Goal: Task Accomplishment & Management: Complete application form

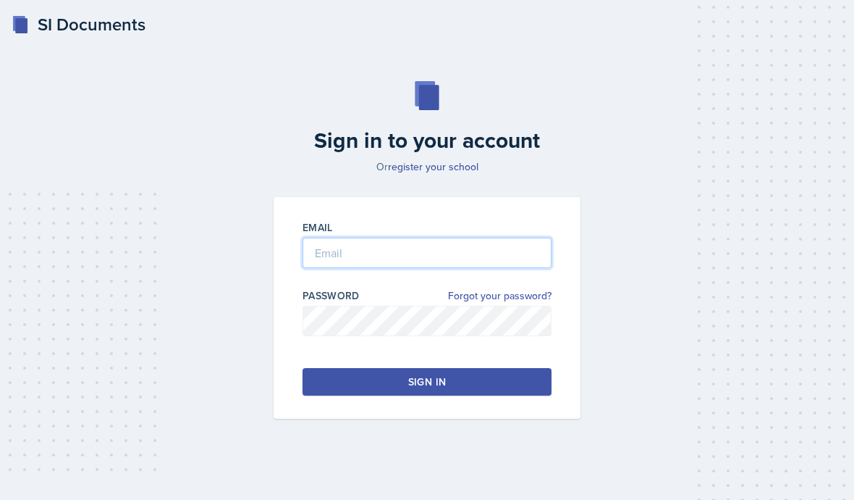
click at [496, 268] on input "email" at bounding box center [427, 253] width 249 height 30
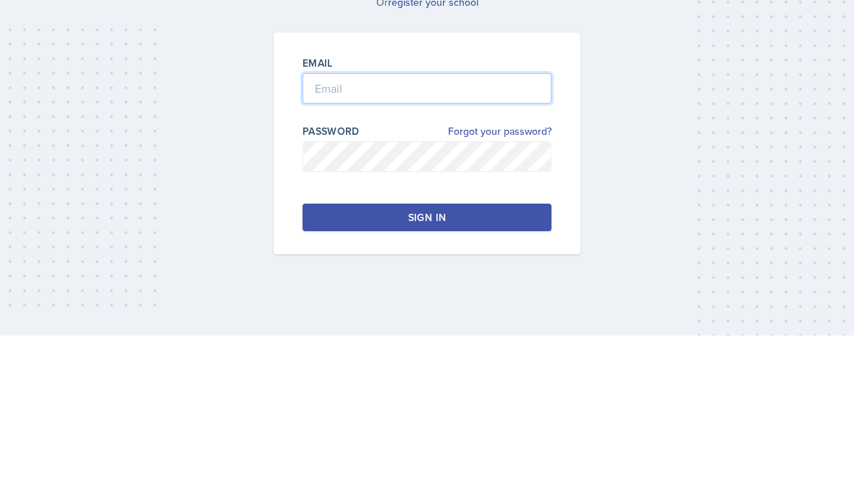
type input "[EMAIL_ADDRESS][DOMAIN_NAME]"
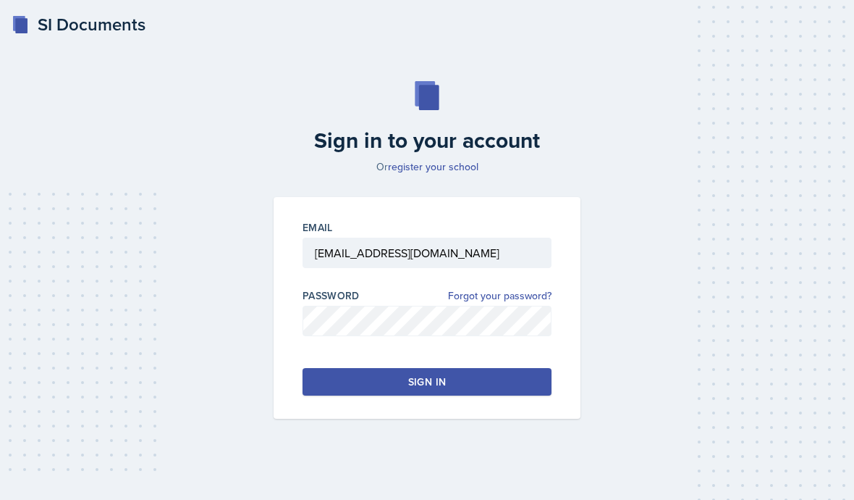
click at [505, 368] on button "Sign in" at bounding box center [427, 382] width 249 height 28
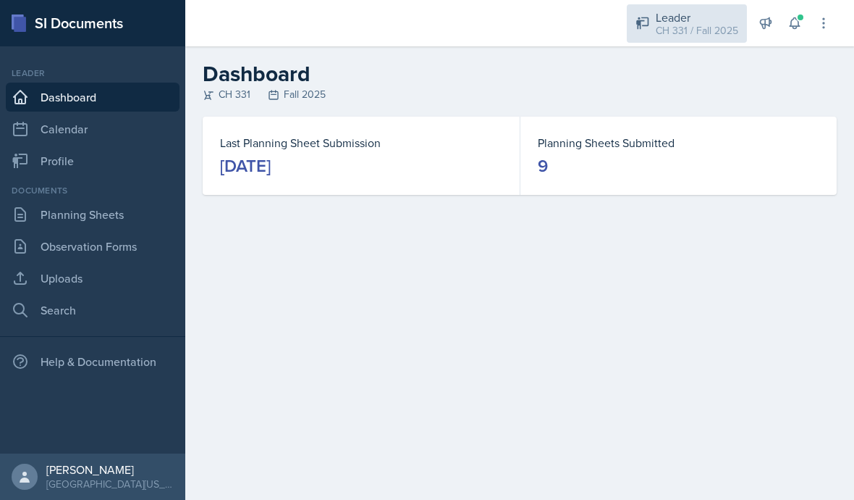
click at [705, 29] on div "CH 331 / Fall 2025" at bounding box center [697, 30] width 83 height 15
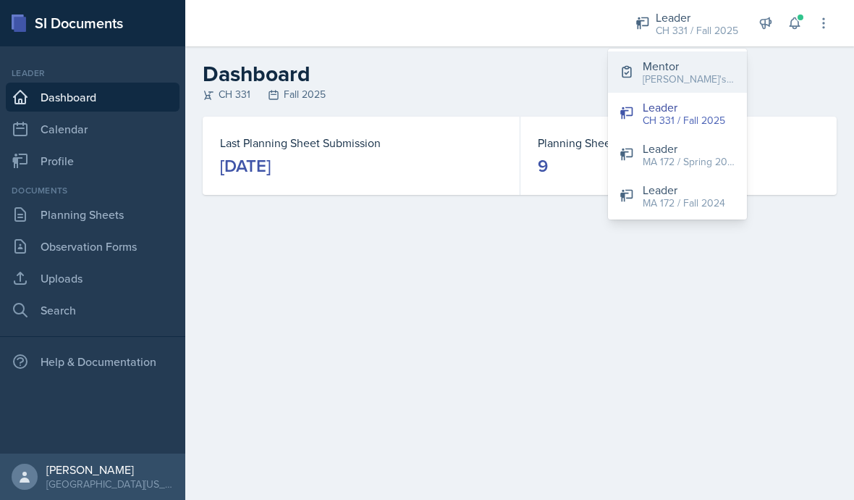
click at [697, 75] on div "[PERSON_NAME]'s Group / Fall 2025" at bounding box center [689, 79] width 93 height 15
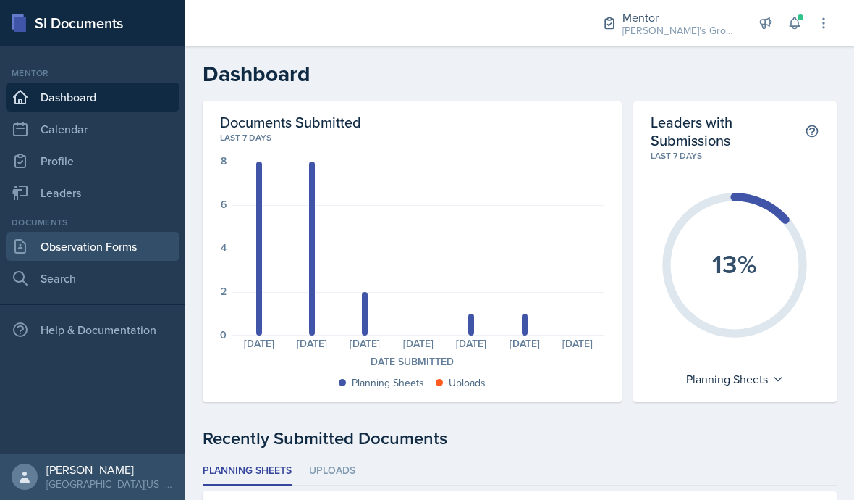
click at [69, 249] on link "Observation Forms" at bounding box center [93, 246] width 174 height 29
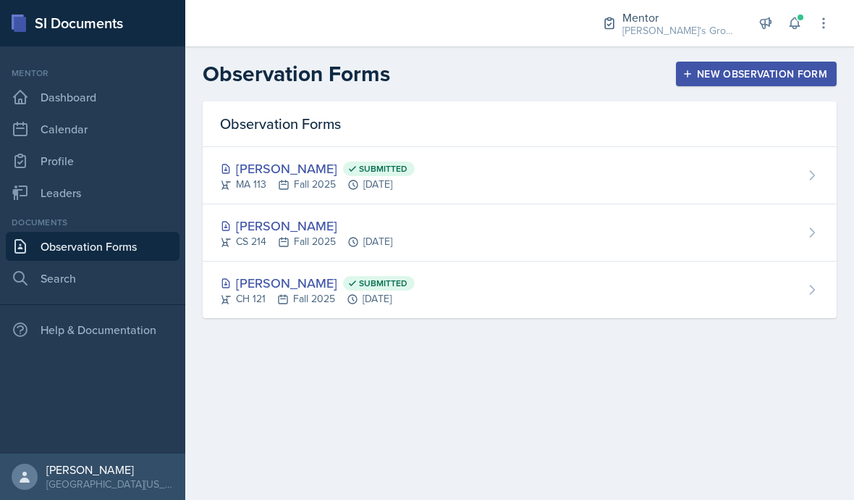
click at [753, 77] on div "New Observation Form" at bounding box center [757, 74] width 142 height 12
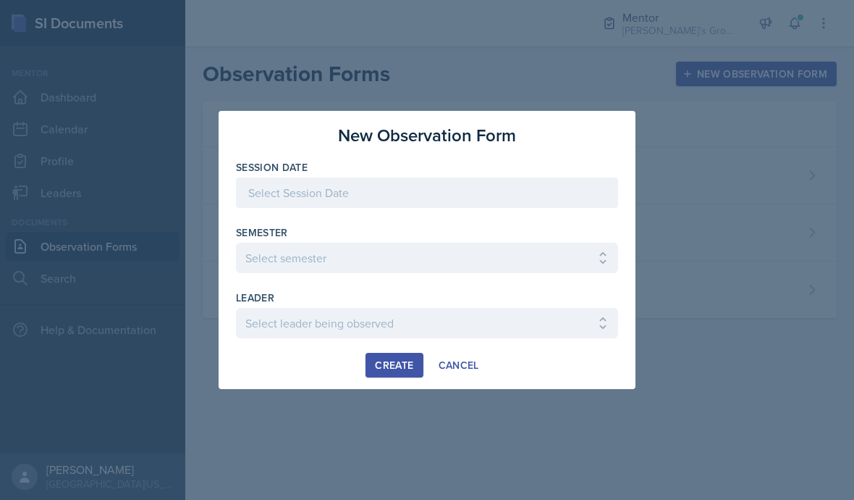
click at [548, 181] on div at bounding box center [427, 192] width 382 height 30
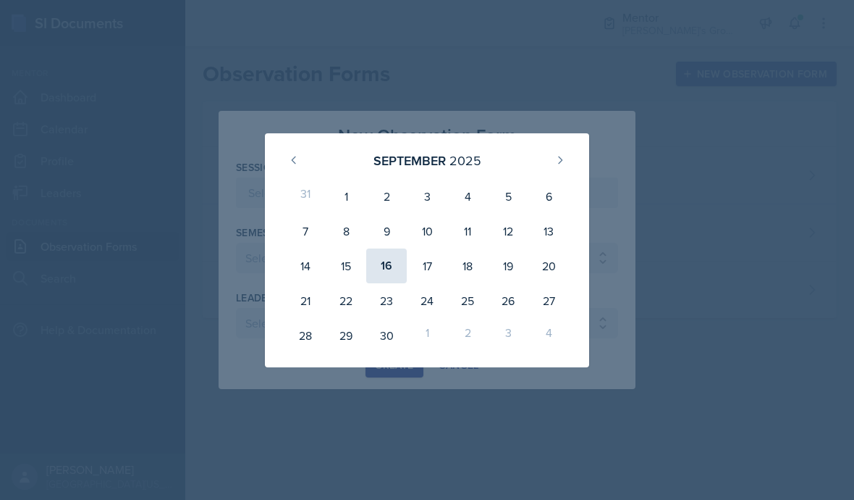
click at [389, 274] on div "16" at bounding box center [386, 265] width 41 height 35
type input "[DATE]"
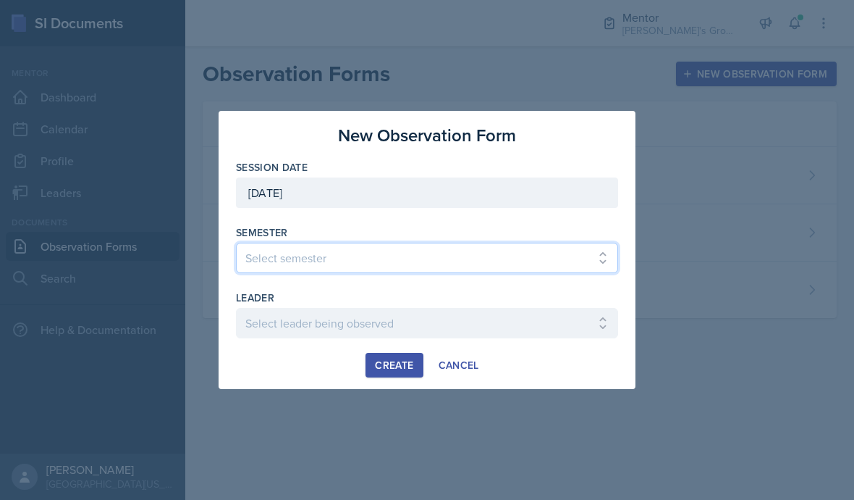
click at [461, 251] on select "Select semester All Fall 2021 Spring 2022 Fall 2022 Fall 2023 Spring 2023 Sprin…" at bounding box center [427, 258] width 382 height 30
select select "19fb88f7-c89b-4031-b5a0-458fd49807a1"
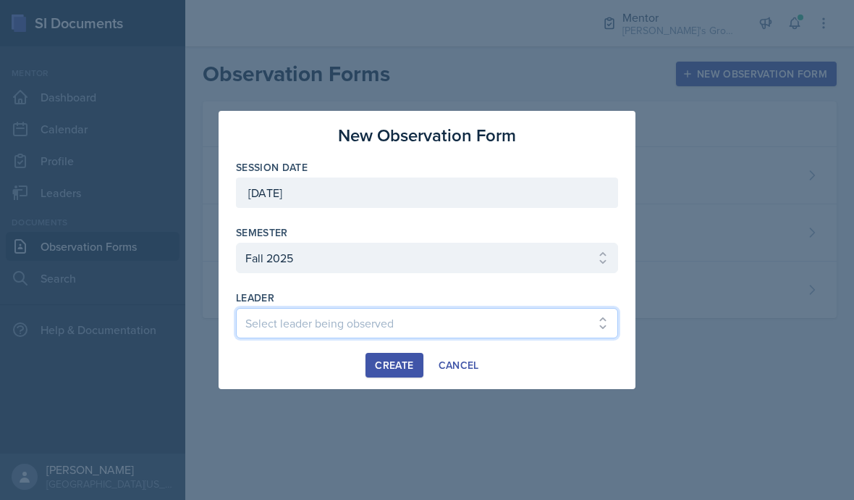
click at [479, 329] on select "Select leader being observed [PERSON_NAME] / [GEOGRAPHIC_DATA] 172 / [PERSON_NA…" at bounding box center [427, 323] width 382 height 30
click at [513, 328] on select "Select leader being observed [PERSON_NAME] / [GEOGRAPHIC_DATA] 172 / [PERSON_NA…" at bounding box center [427, 323] width 382 height 30
select select "37d346d4-9170-4b94-850b-135fad1c9bb9"
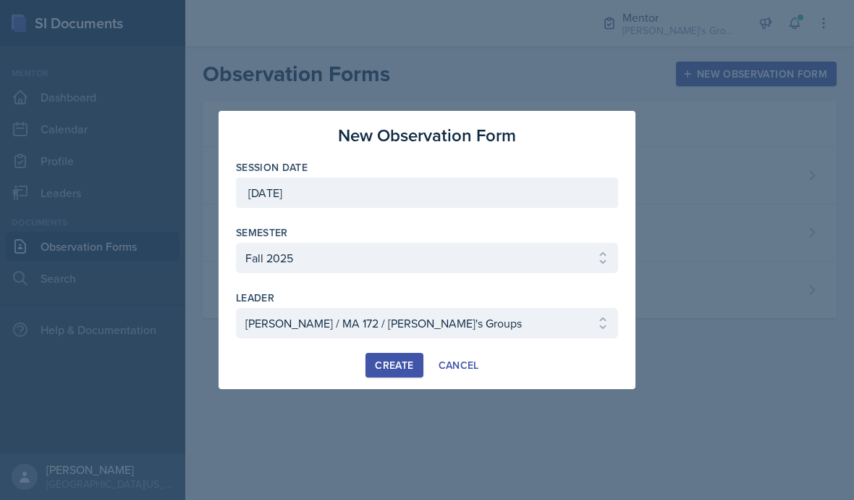
click at [400, 369] on div "Create" at bounding box center [394, 365] width 38 height 12
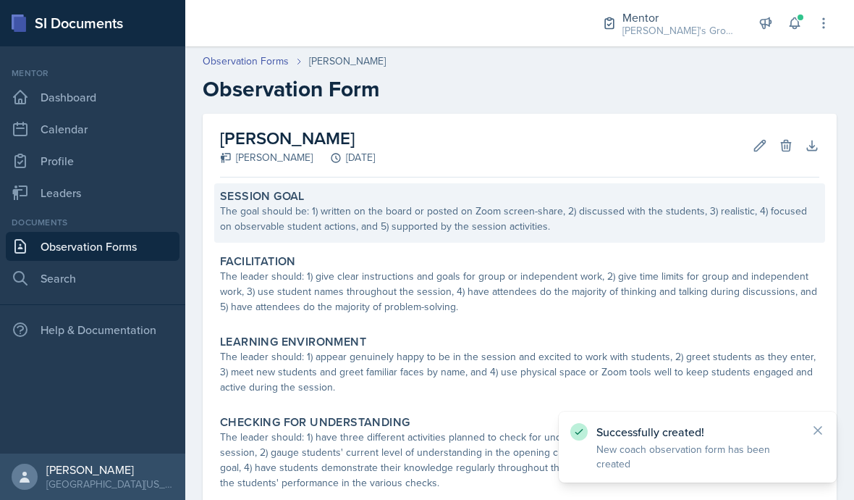
click at [713, 222] on div "The goal should be: 1) written on the board or posted on Zoom screen-share, 2) …" at bounding box center [520, 218] width 600 height 30
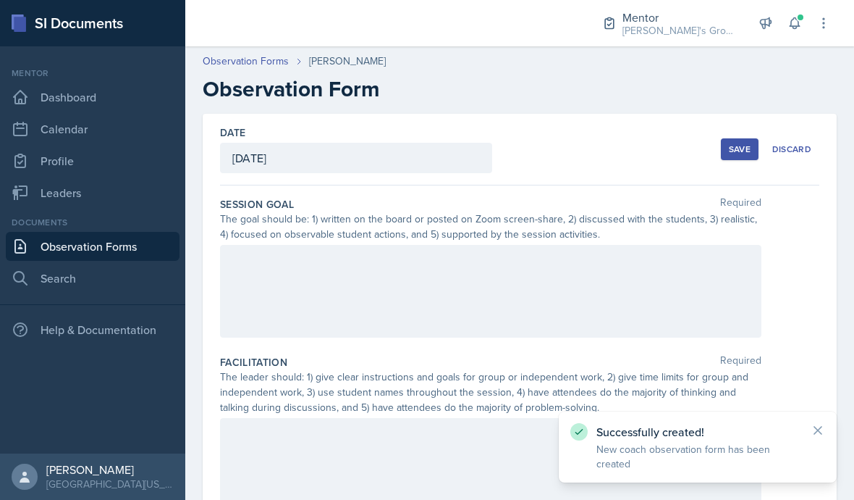
click at [668, 279] on div at bounding box center [491, 291] width 542 height 93
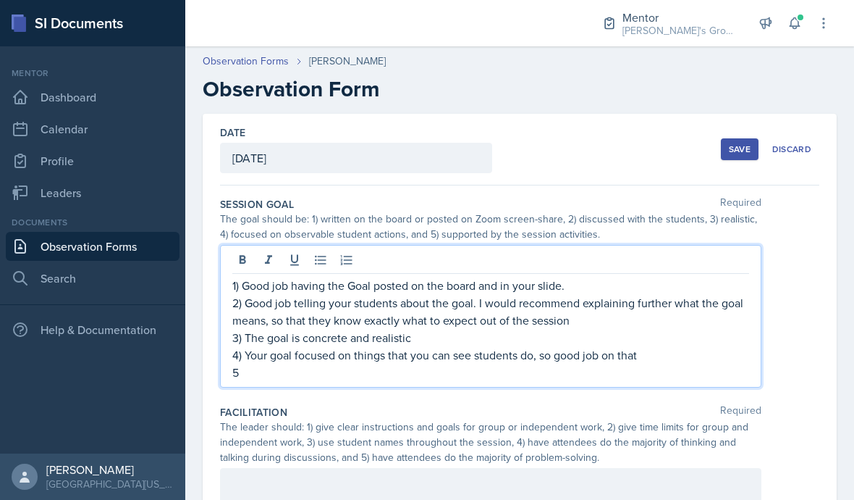
scroll to position [63, 0]
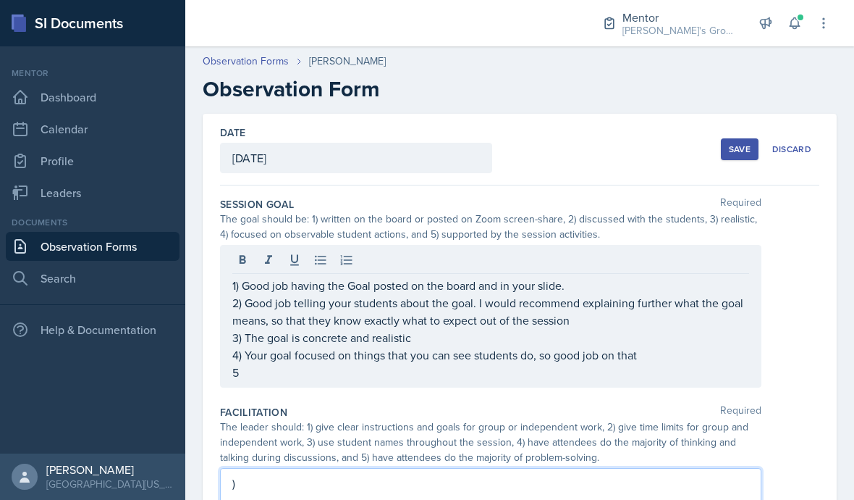
click at [589, 363] on p "5" at bounding box center [490, 371] width 517 height 17
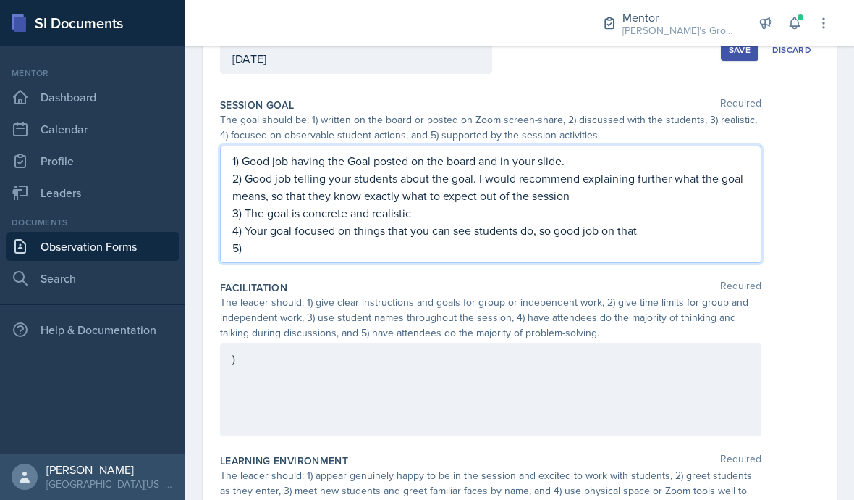
scroll to position [101, 0]
click at [594, 342] on div ")" at bounding box center [491, 388] width 542 height 93
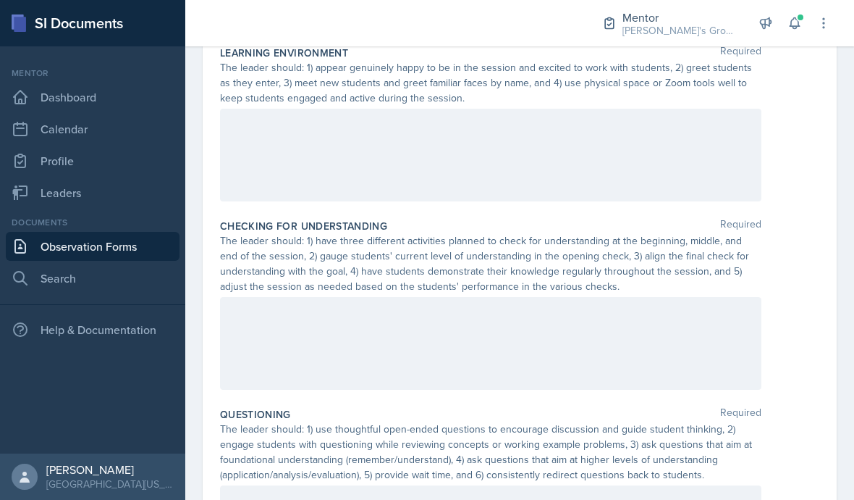
scroll to position [509, 0]
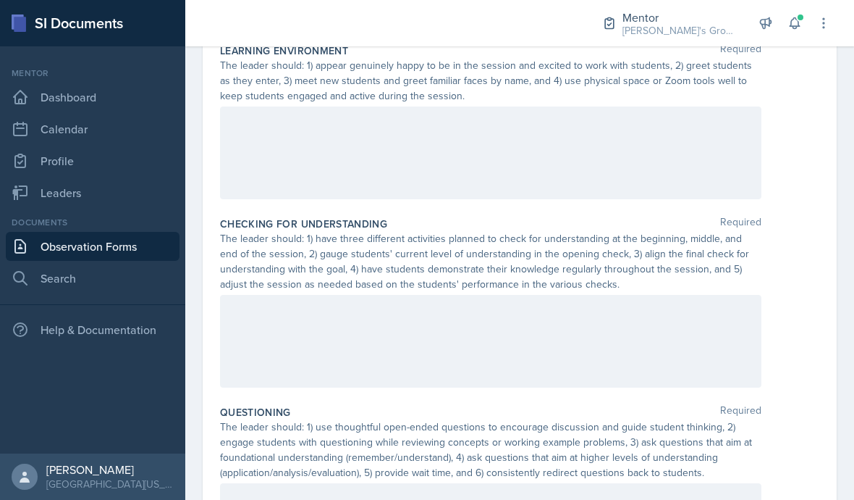
click at [618, 295] on div at bounding box center [491, 341] width 542 height 93
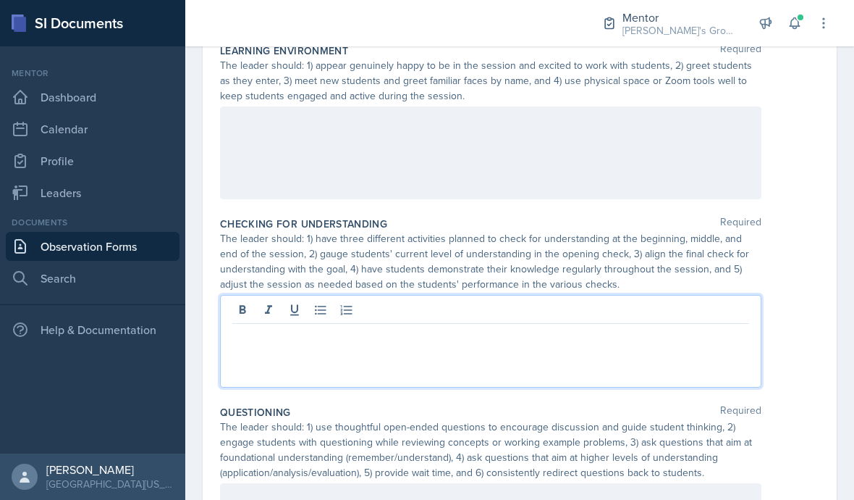
click at [640, 303] on div at bounding box center [491, 341] width 542 height 93
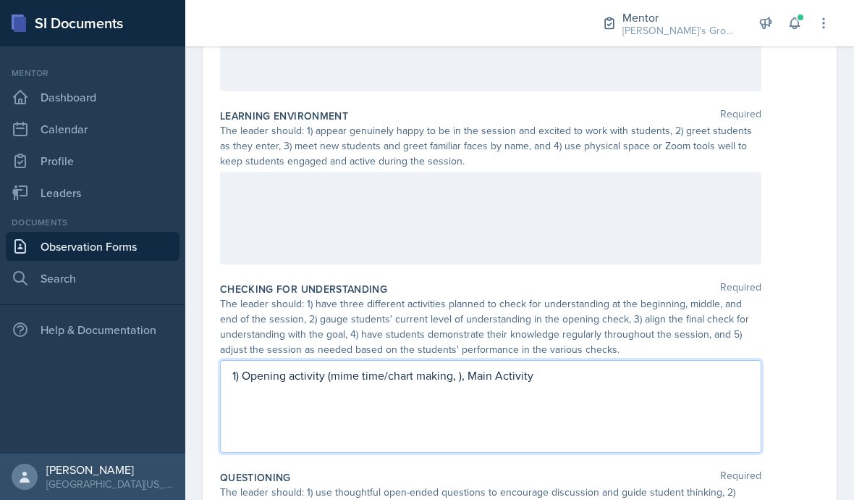
scroll to position [442, 0]
click at [652, 174] on div at bounding box center [491, 220] width 542 height 93
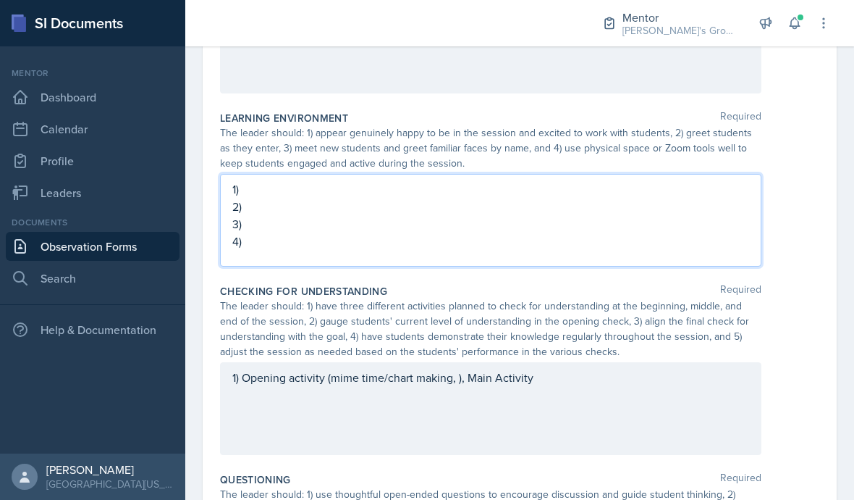
click at [644, 362] on div "1) Opening activity (mime time/chart making, ), Main Activity" at bounding box center [491, 408] width 542 height 93
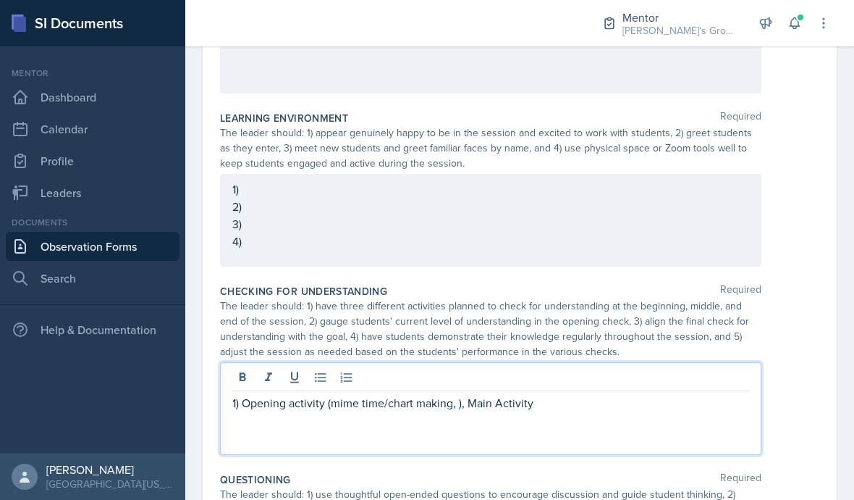
click at [662, 394] on p "1) Opening activity (mime time/chart making, ), Main Activity" at bounding box center [490, 402] width 517 height 17
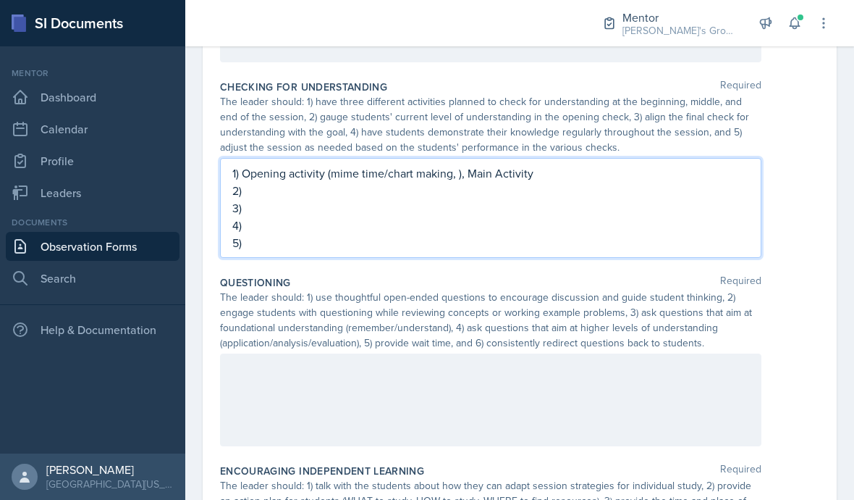
scroll to position [652, 0]
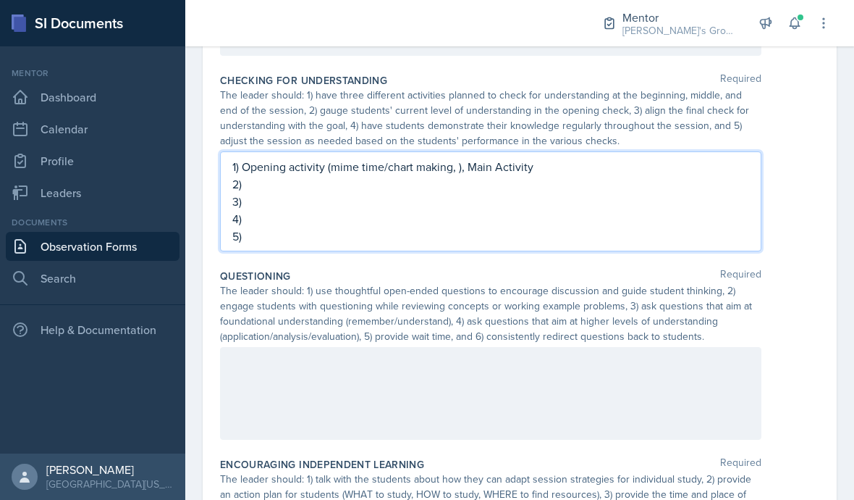
click at [667, 347] on div at bounding box center [491, 393] width 542 height 93
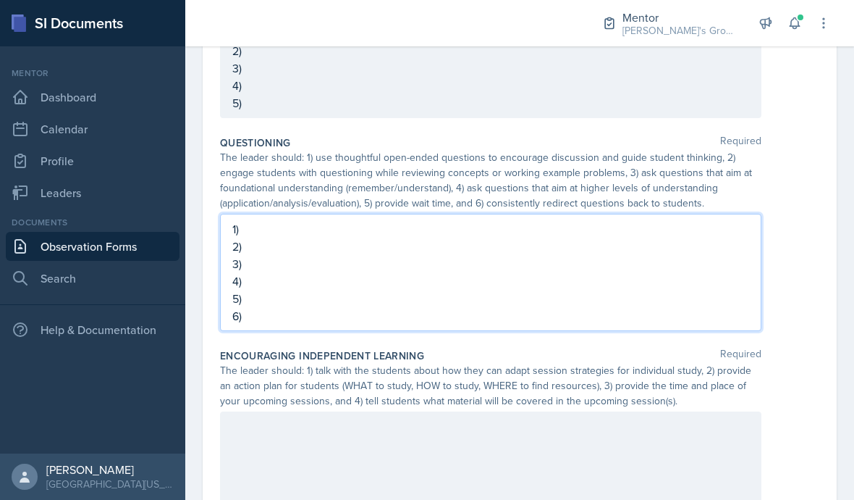
scroll to position [785, 0]
click at [659, 412] on div at bounding box center [491, 458] width 542 height 93
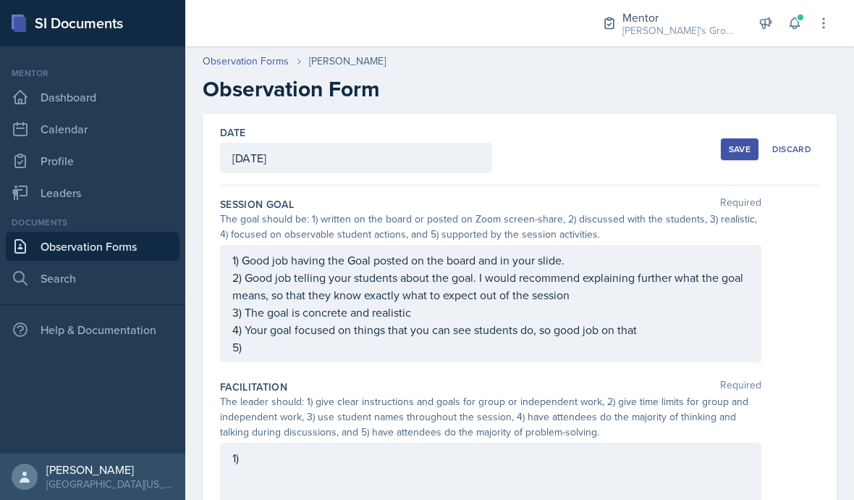
scroll to position [88, 0]
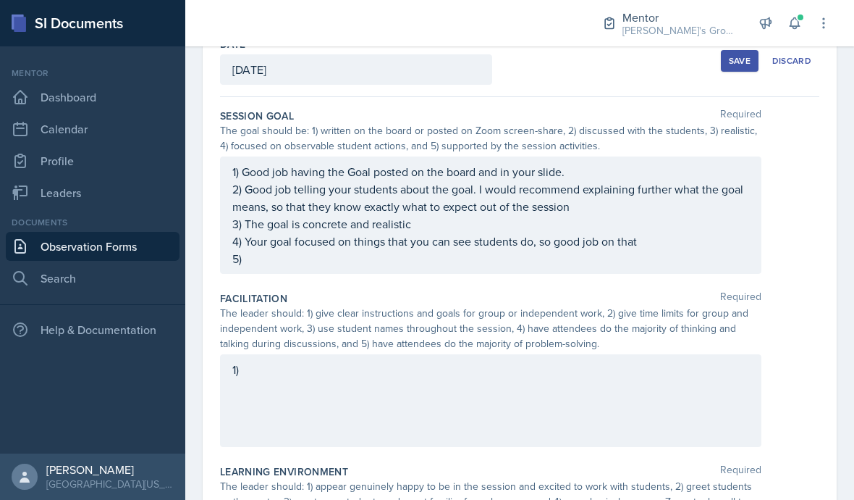
click at [665, 354] on div "1)" at bounding box center [491, 400] width 542 height 93
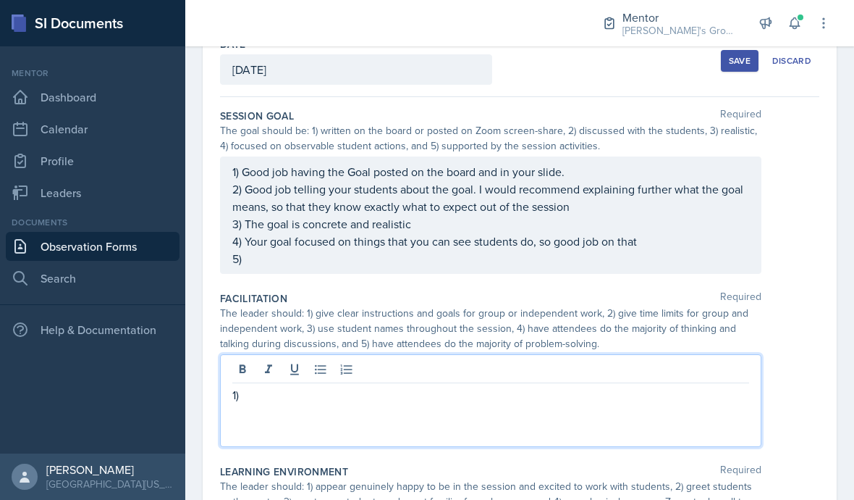
click at [540, 219] on div "Session Goal Required The goal should be: 1) written on the board or posted on …" at bounding box center [520, 194] width 600 height 182
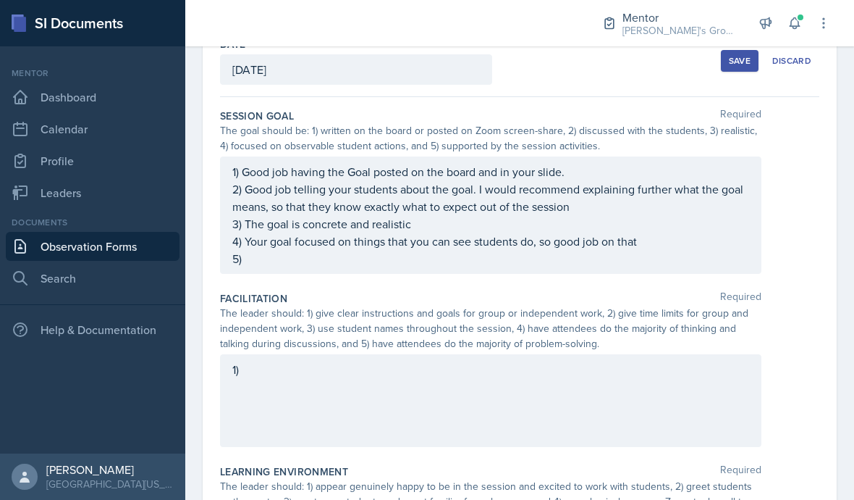
click at [550, 199] on div "1) Good job having the Goal posted on the board and in your slide. 2) Good job …" at bounding box center [490, 215] width 517 height 104
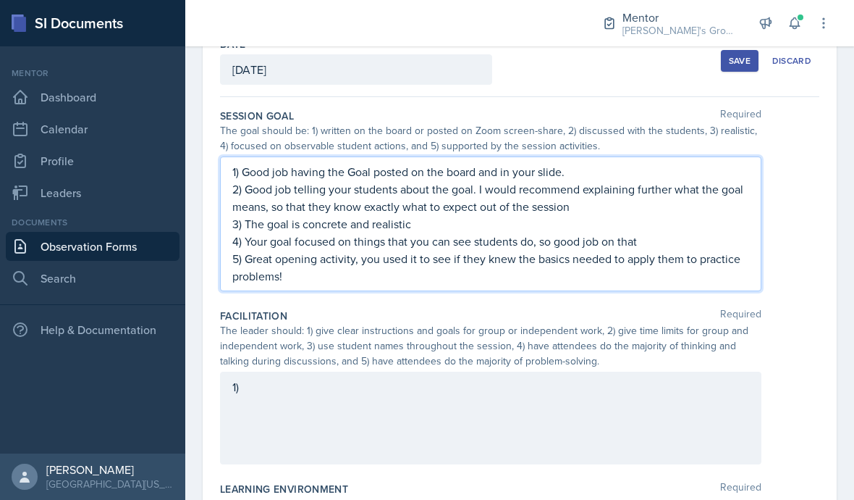
click at [594, 371] on div "1)" at bounding box center [491, 417] width 542 height 93
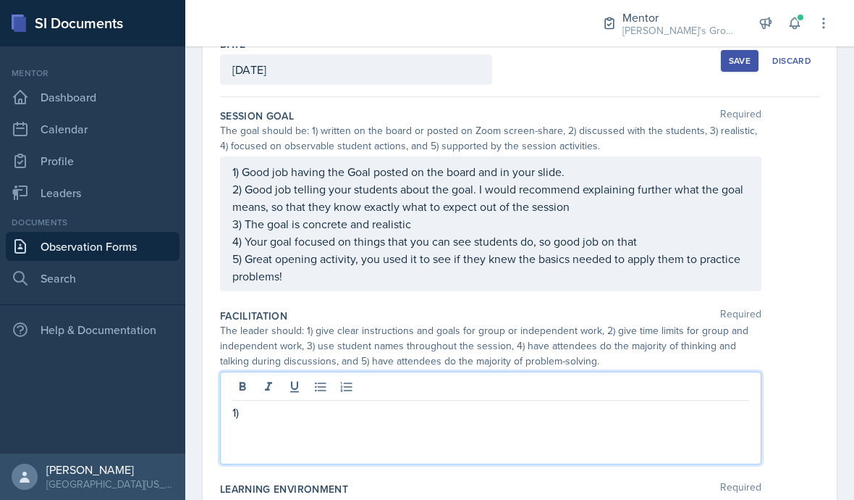
click at [589, 403] on p "1)" at bounding box center [490, 411] width 517 height 17
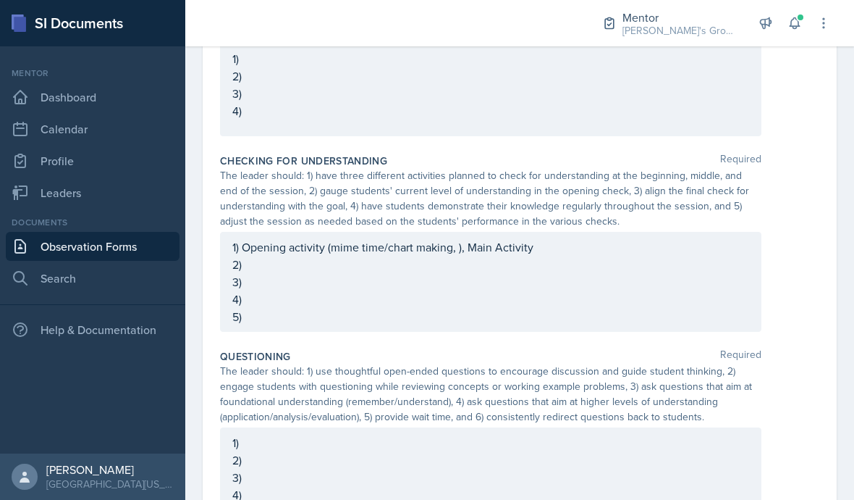
scroll to position [589, 0]
click at [629, 232] on div "1) Opening activity (mime time/chart making, ), Main Activity 2) 3) 4) 5)" at bounding box center [491, 282] width 542 height 100
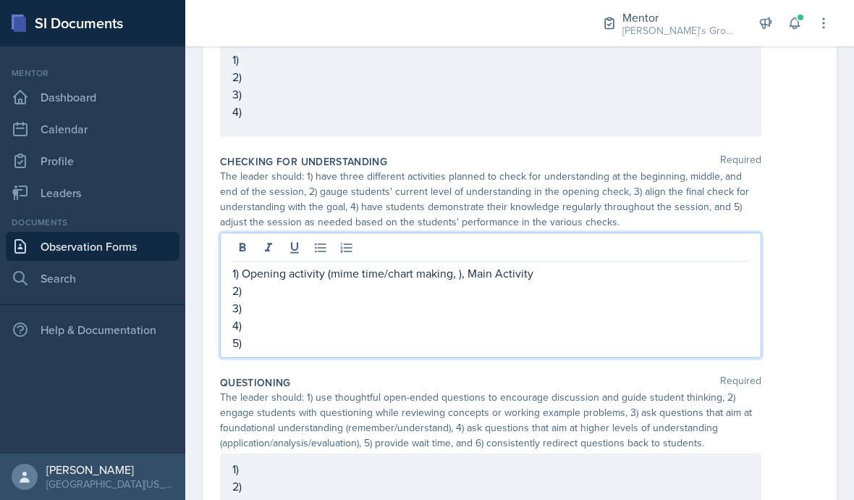
click at [454, 264] on p "1) Opening activity (mime time/chart making, ), Main Activity" at bounding box center [490, 272] width 517 height 17
click at [600, 264] on p "1) Opening activity (mime time/chart making, 10min), Main Activity" at bounding box center [490, 272] width 517 height 17
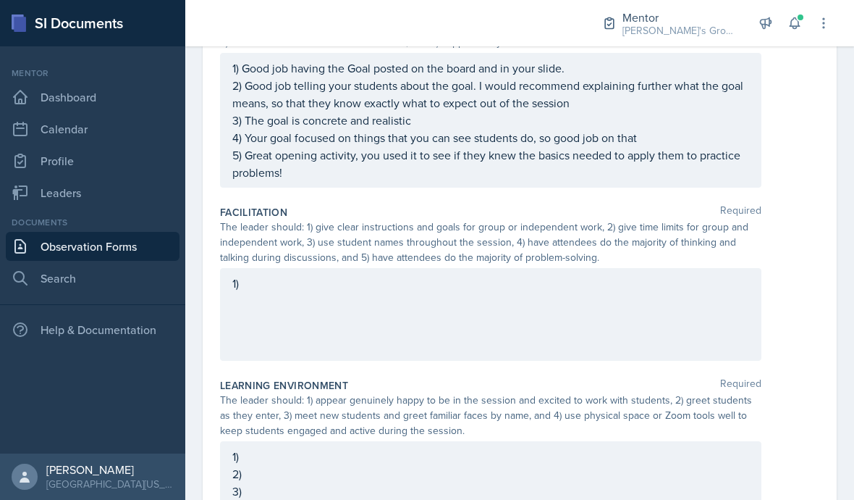
scroll to position [182, 0]
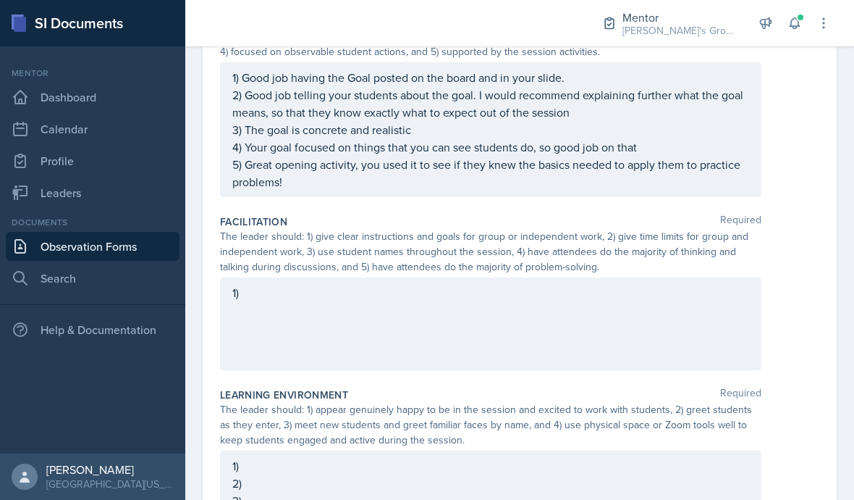
click at [640, 277] on div "1)" at bounding box center [491, 323] width 542 height 93
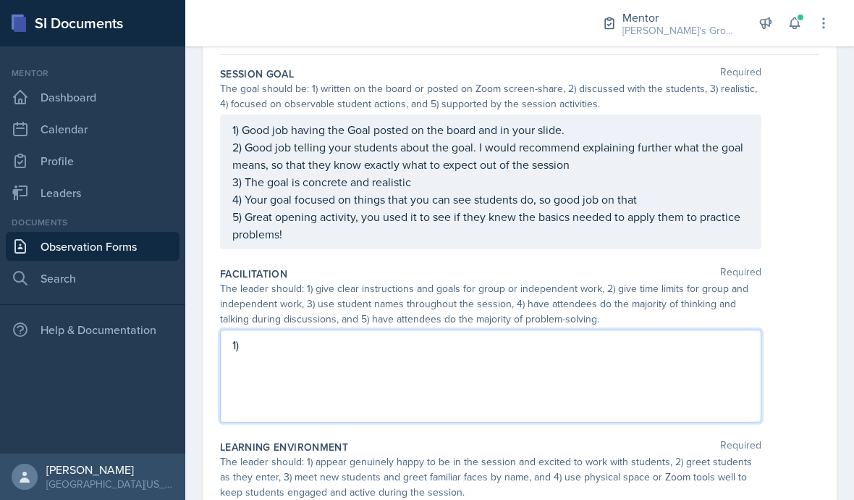
scroll to position [119, 0]
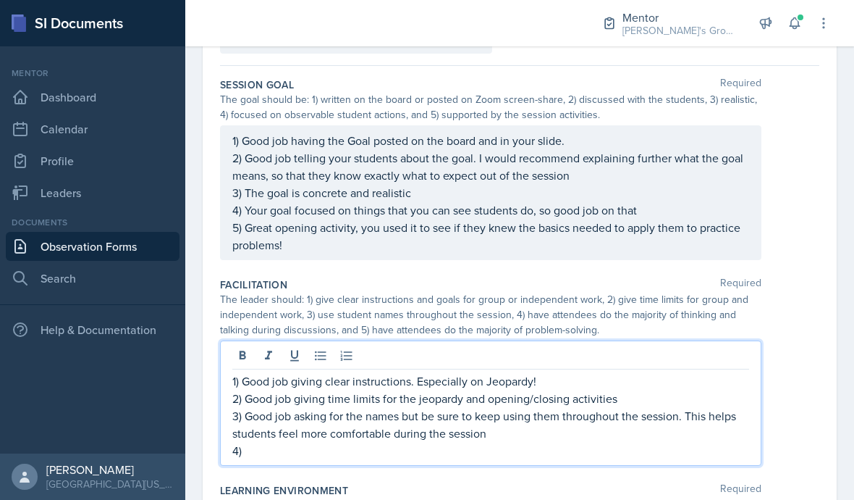
click at [618, 442] on p "4)" at bounding box center [490, 450] width 517 height 17
click at [593, 407] on p "3) Good job asking for the names but be sure to keep using them throughout the …" at bounding box center [490, 424] width 517 height 35
click at [593, 442] on p "4)" at bounding box center [490, 450] width 517 height 17
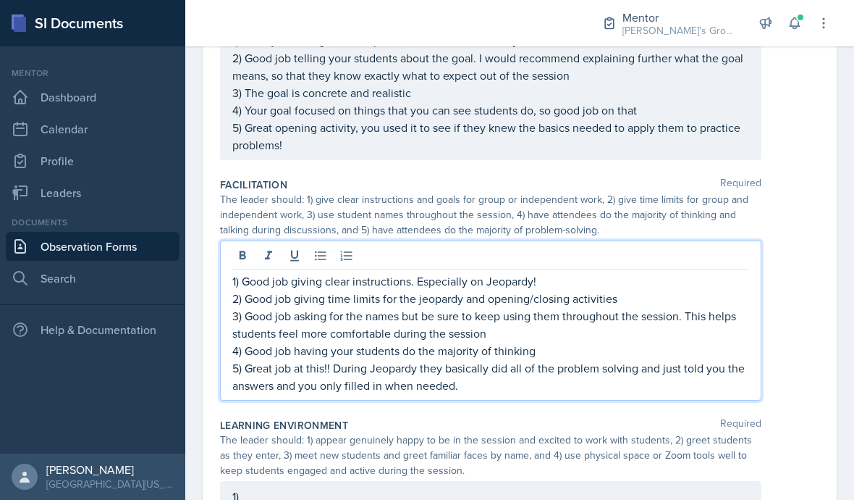
scroll to position [223, 0]
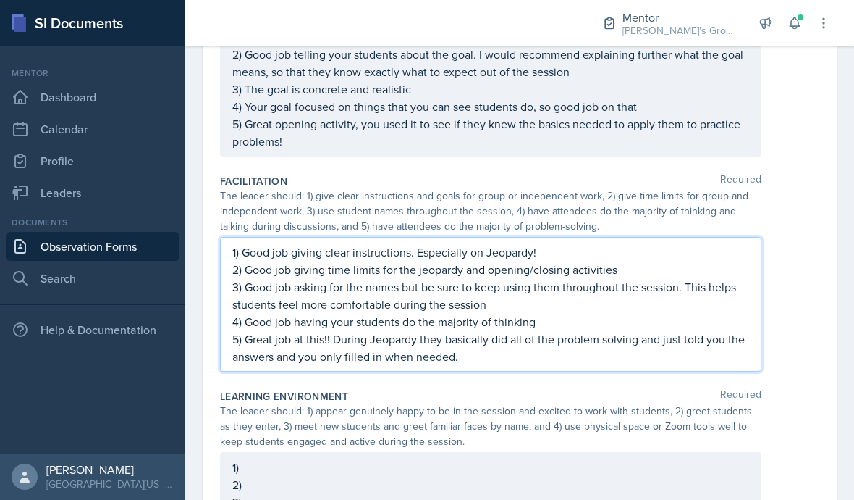
click at [602, 452] on div "1) 2) 3) 4)" at bounding box center [491, 498] width 542 height 93
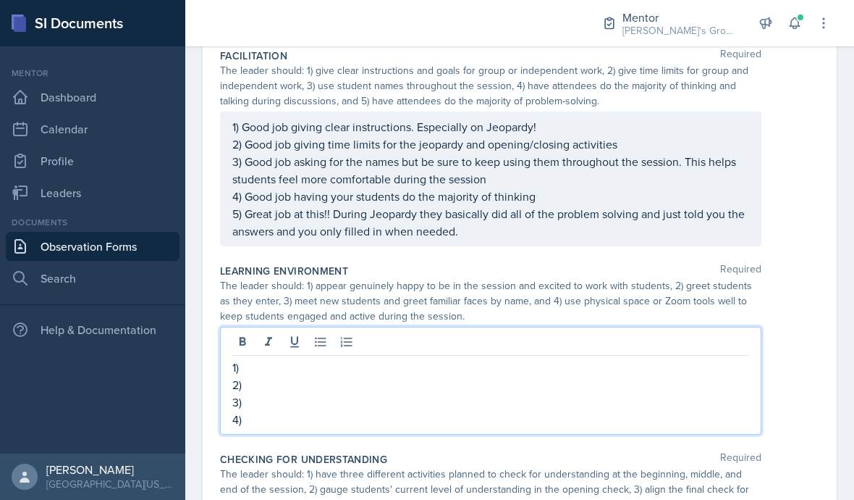
scroll to position [351, 0]
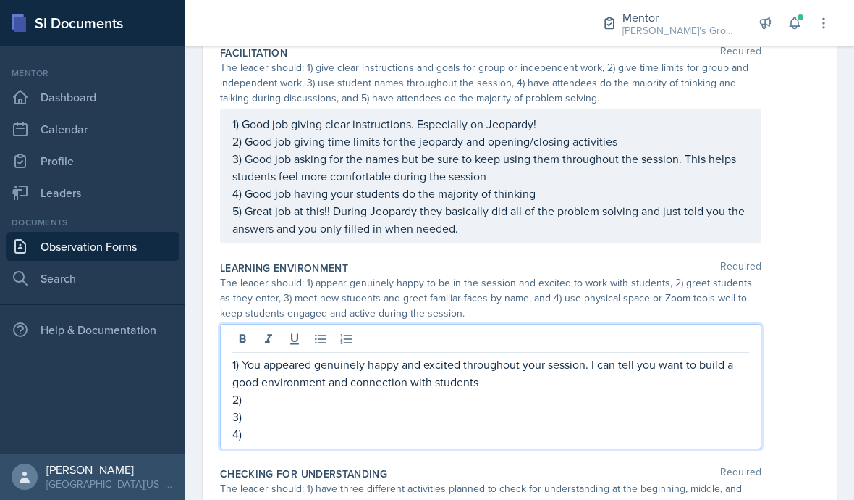
click at [263, 390] on p "2)" at bounding box center [490, 398] width 517 height 17
click at [243, 408] on p "3)" at bounding box center [490, 416] width 517 height 17
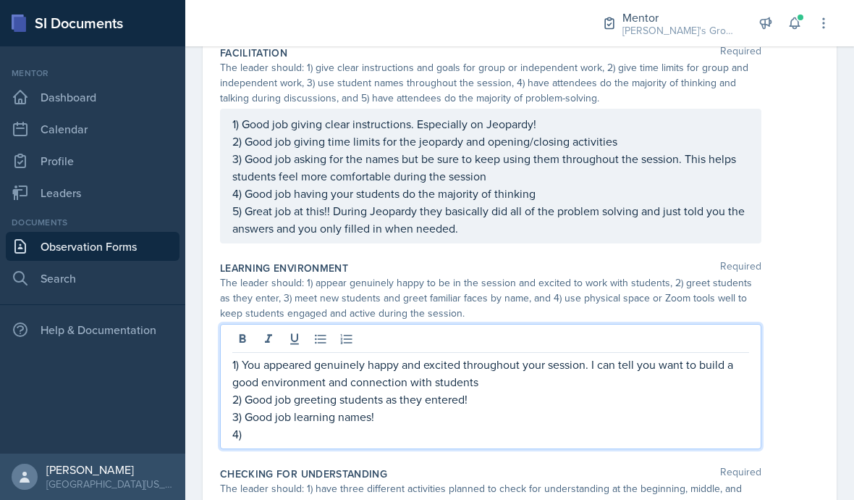
click at [429, 425] on p "4)" at bounding box center [490, 433] width 517 height 17
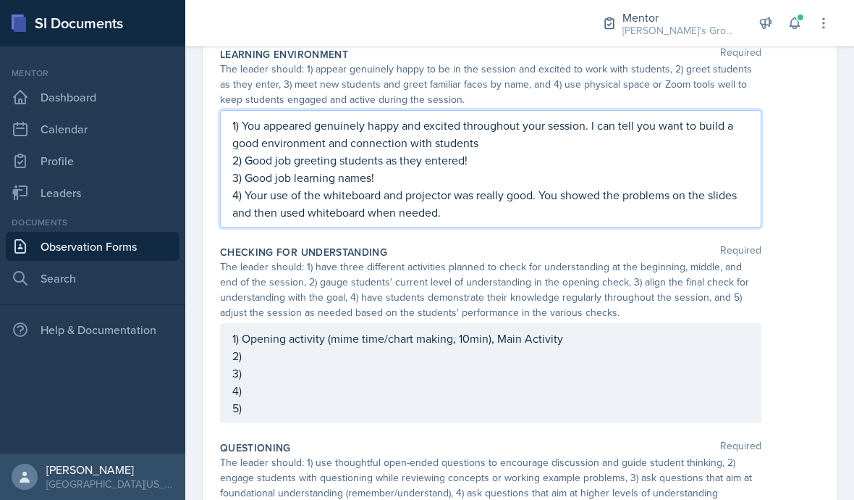
scroll to position [560, 0]
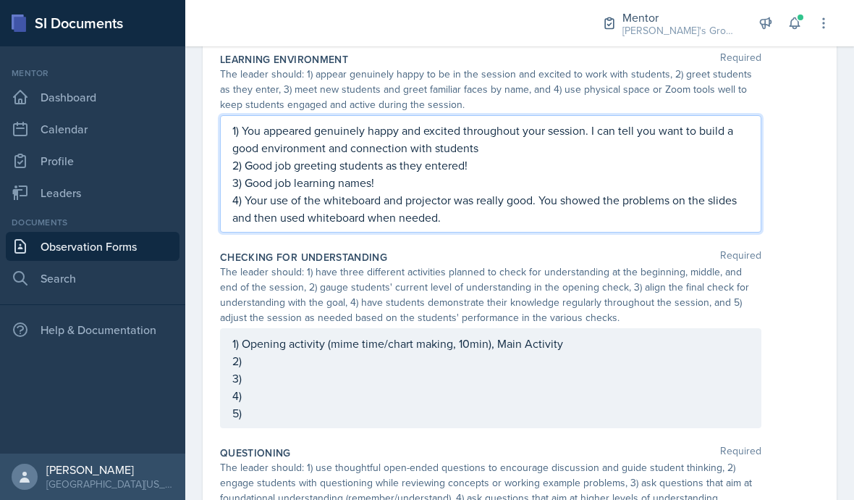
click at [624, 335] on div "1) Opening activity (mime time/chart making, 10min), Main Activity 2) 3) 4) 5)" at bounding box center [490, 378] width 517 height 87
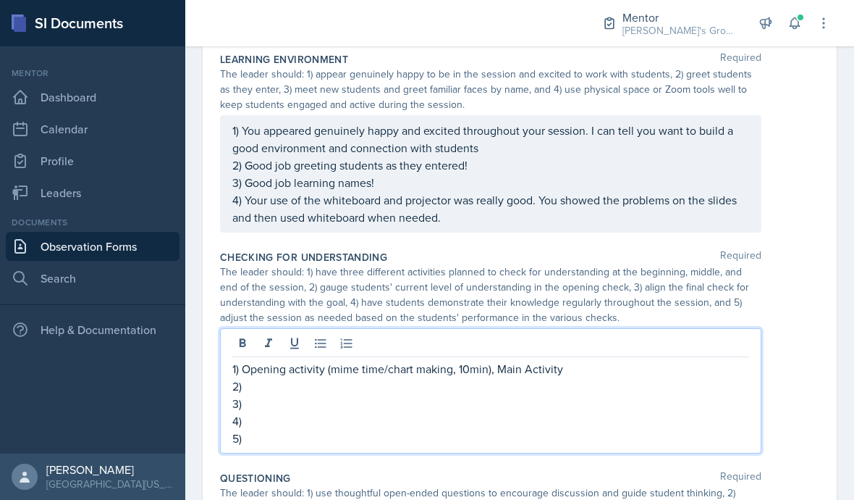
click at [601, 360] on p "1) Opening activity (mime time/chart making, 10min), Main Activity" at bounding box center [490, 368] width 517 height 17
click at [602, 377] on p "2)" at bounding box center [490, 385] width 517 height 17
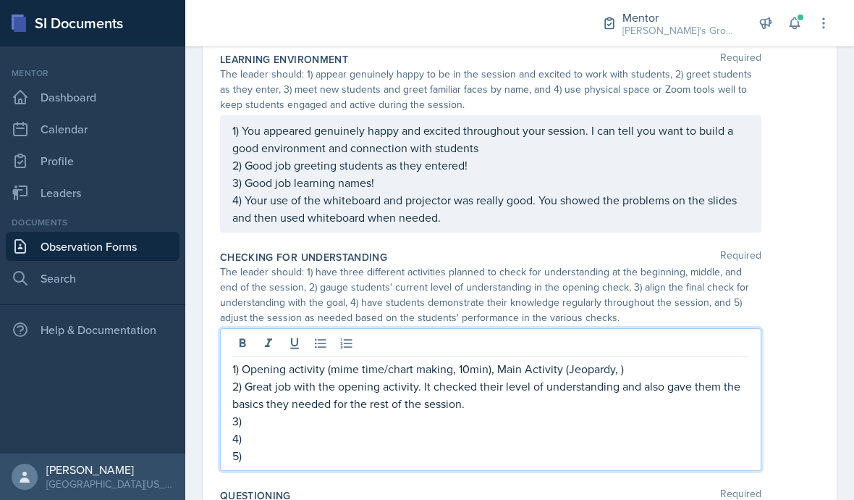
click at [463, 412] on p "3)" at bounding box center [490, 420] width 517 height 17
click at [255, 447] on p "5)" at bounding box center [490, 455] width 517 height 17
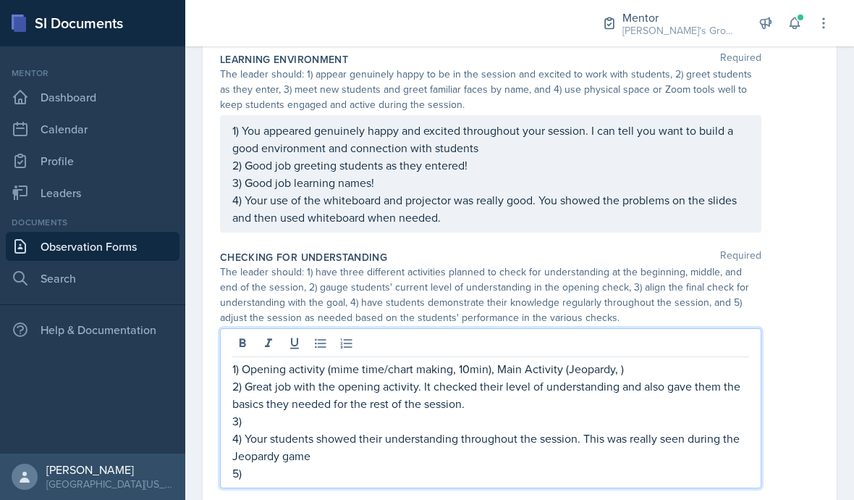
click at [571, 464] on p "5)" at bounding box center [490, 472] width 517 height 17
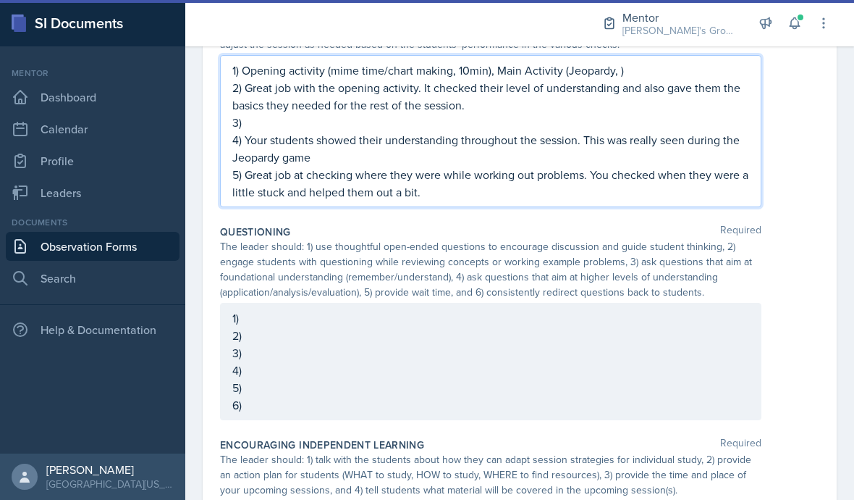
scroll to position [836, 0]
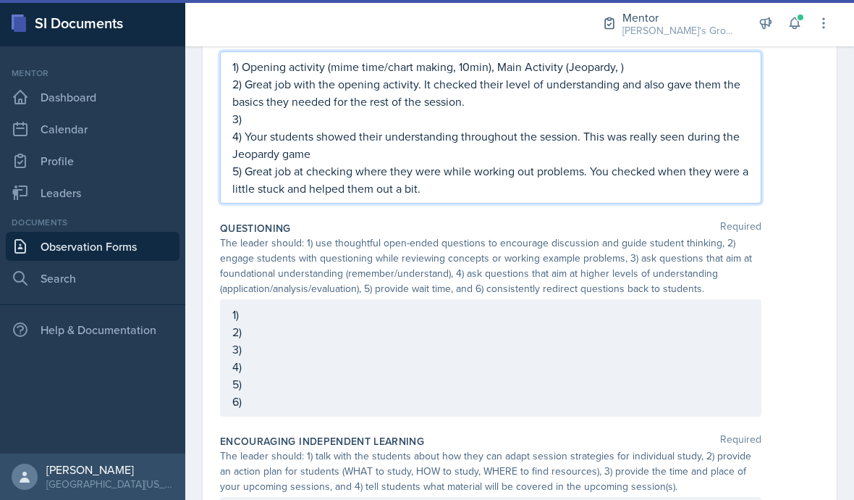
click at [643, 299] on div "1) 2) 3) 4) 5) 6)" at bounding box center [491, 357] width 542 height 117
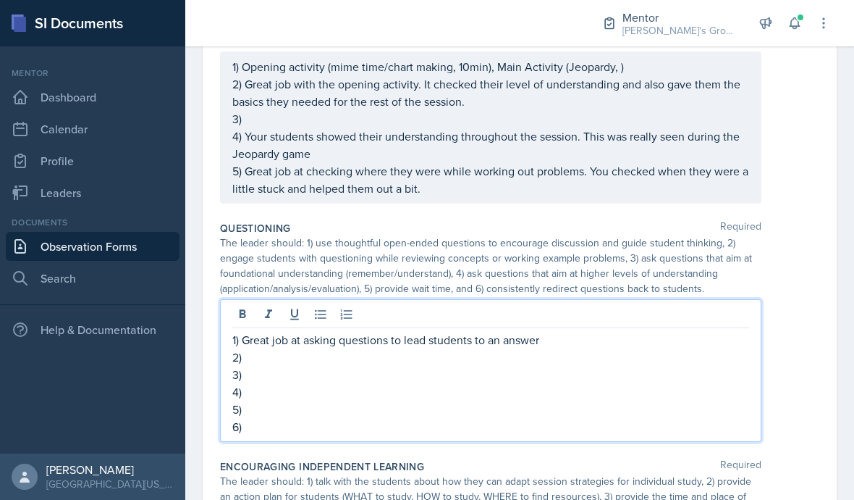
click at [445, 366] on p "3)" at bounding box center [490, 374] width 517 height 17
click at [419, 331] on p "1) Great job at asking questions to lead students to an answer" at bounding box center [490, 339] width 517 height 17
click at [353, 348] on p "2)" at bounding box center [490, 356] width 517 height 17
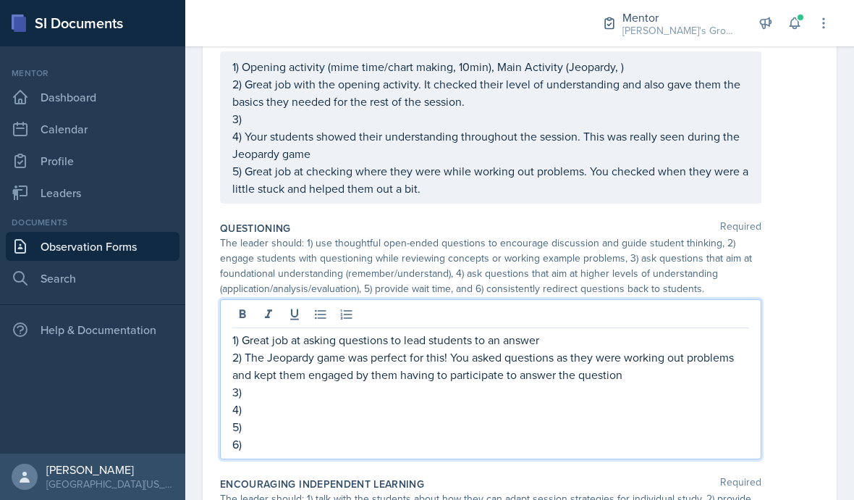
click at [565, 400] on p "4)" at bounding box center [490, 408] width 517 height 17
click at [450, 383] on p "3)" at bounding box center [490, 391] width 517 height 17
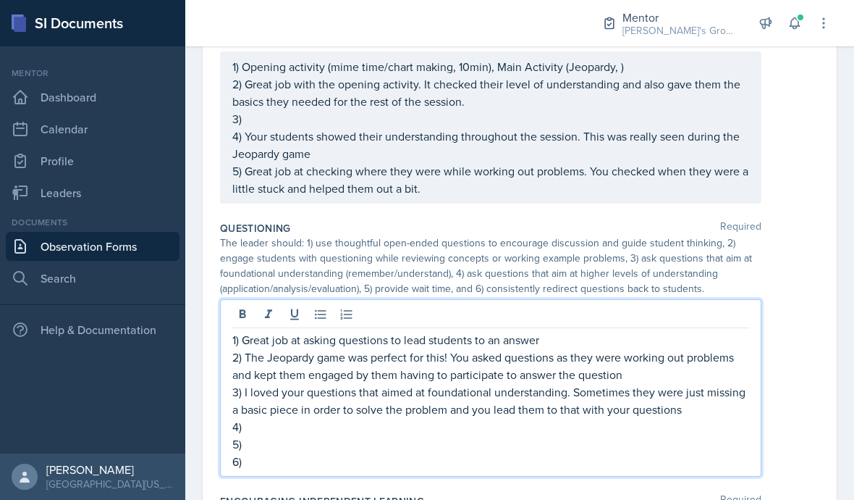
click at [621, 418] on p "4)" at bounding box center [490, 426] width 517 height 17
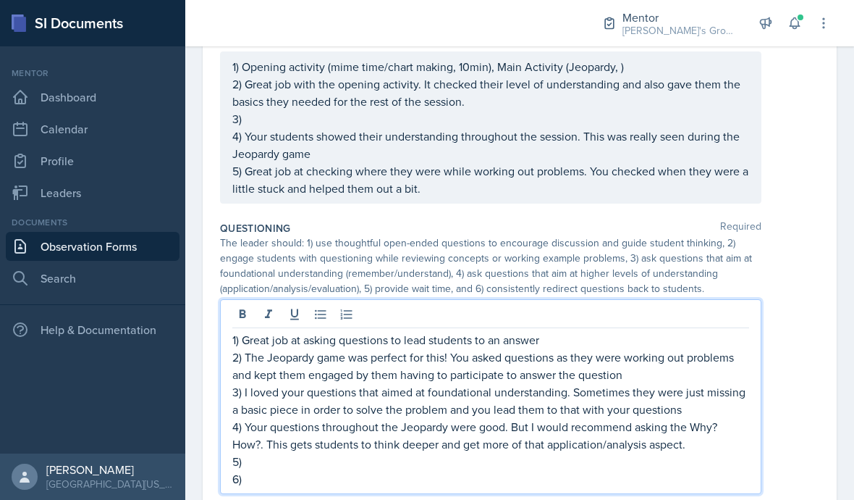
click at [258, 453] on p "5)" at bounding box center [490, 461] width 517 height 17
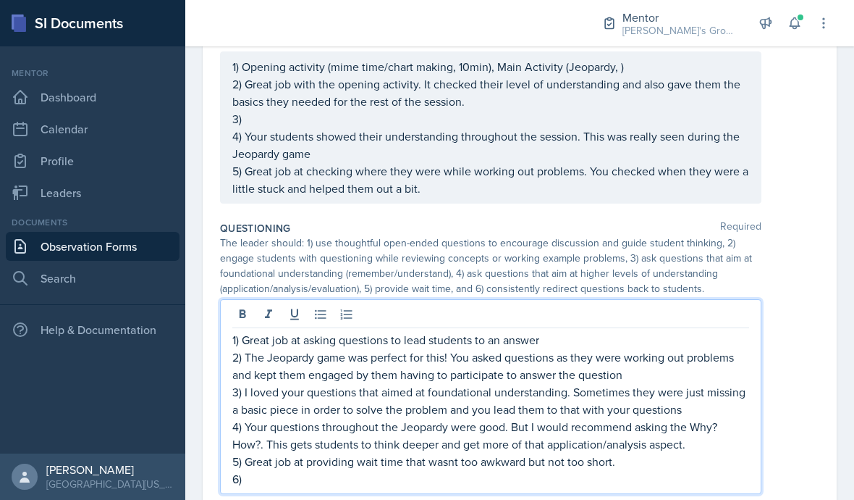
click at [442, 453] on p "5) Great job at providing wait time that wasnt too awkward but not too short." at bounding box center [490, 461] width 517 height 17
click at [419, 470] on p "6)" at bounding box center [490, 478] width 517 height 17
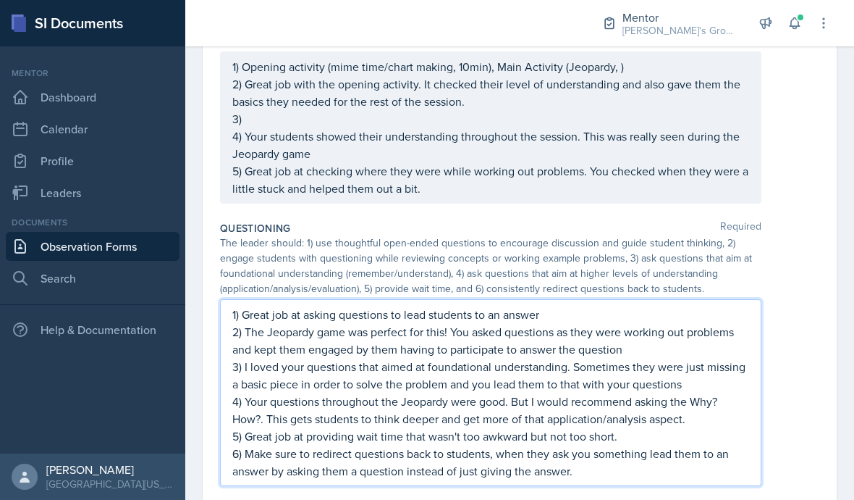
click at [799, 313] on div "1) Great job at asking questions to lead students to an answer 2) The Jeopardy …" at bounding box center [520, 392] width 600 height 187
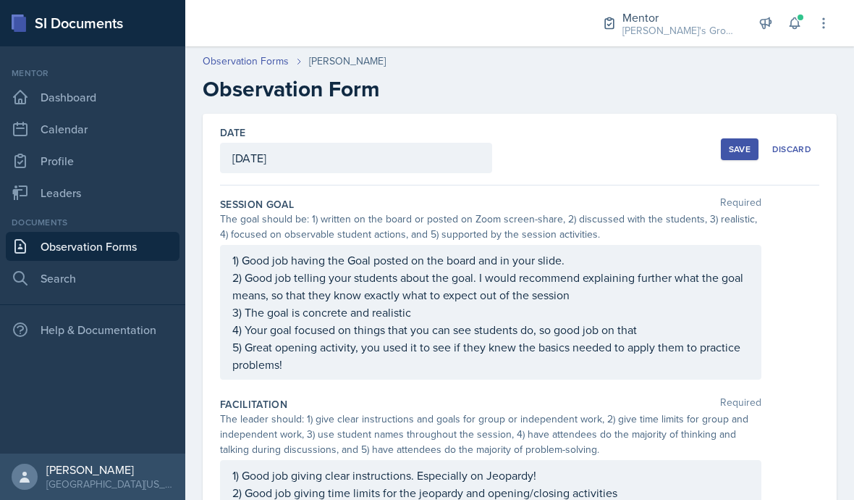
scroll to position [0, 0]
click at [693, 338] on p "5) Great opening activity, you used it to see if they knew the basics needed to…" at bounding box center [490, 355] width 517 height 35
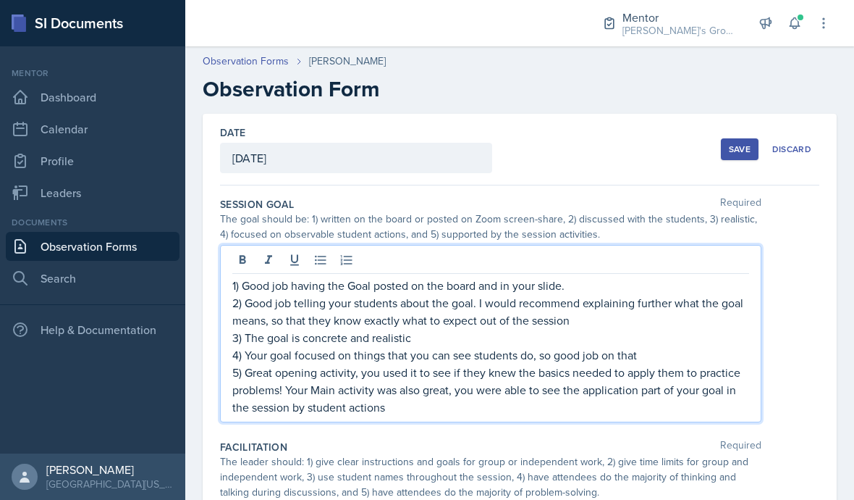
click at [777, 343] on div "Session Goal Required The goal should be: 1) written on the board or posted on …" at bounding box center [520, 312] width 600 height 243
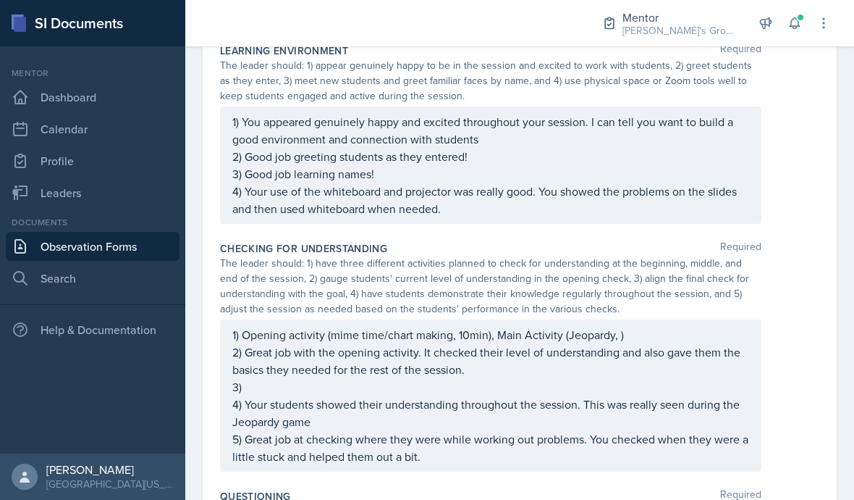
scroll to position [594, 0]
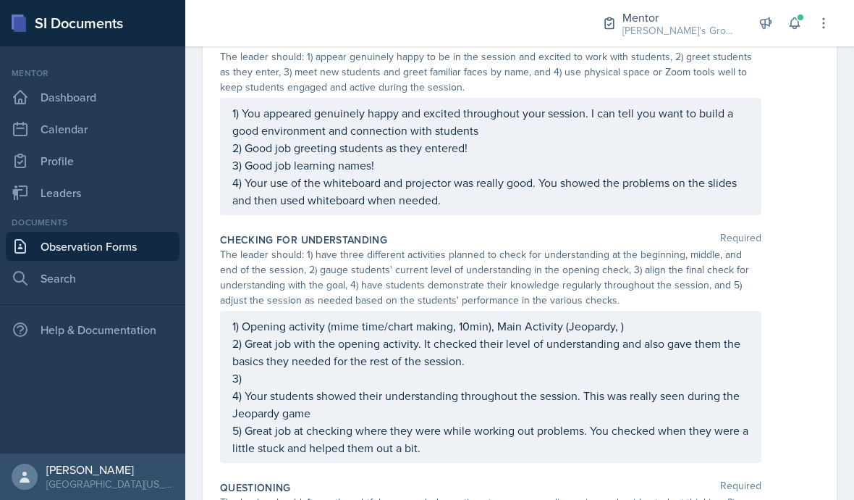
click at [259, 327] on div "1) Opening activity (mime time/chart making, 10min), Main Activity (Jeopardy, )…" at bounding box center [490, 386] width 517 height 139
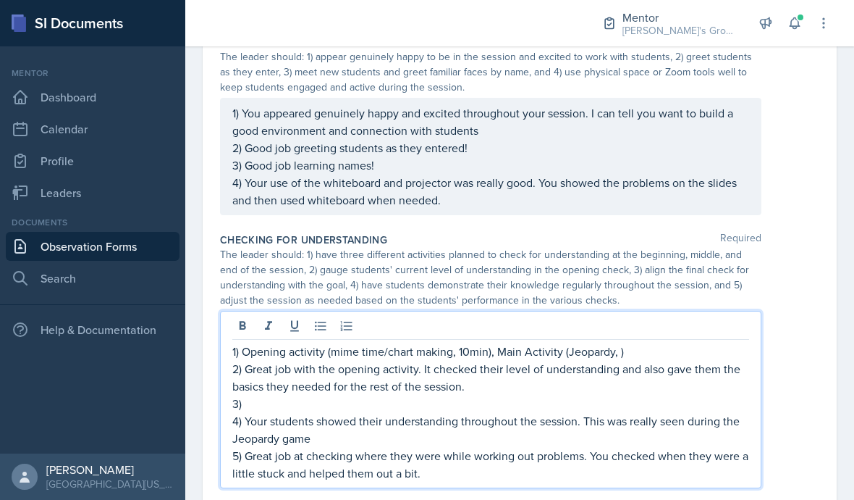
click at [252, 395] on p "3)" at bounding box center [490, 403] width 517 height 17
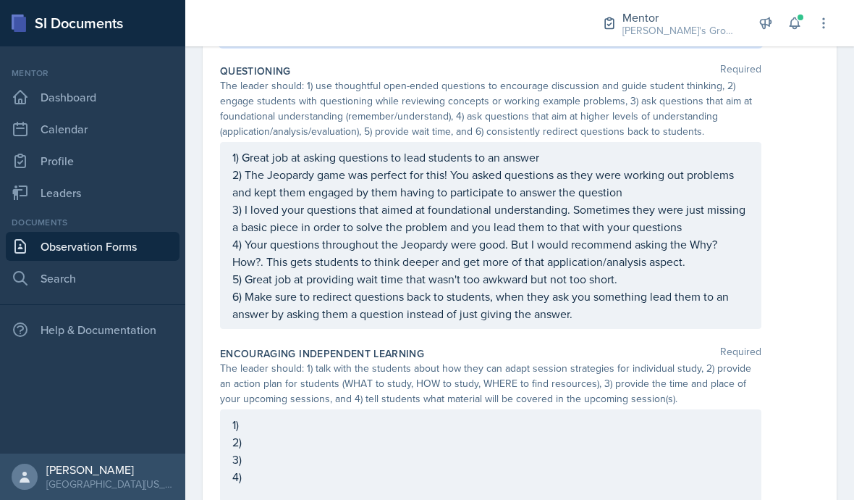
scroll to position [944, 0]
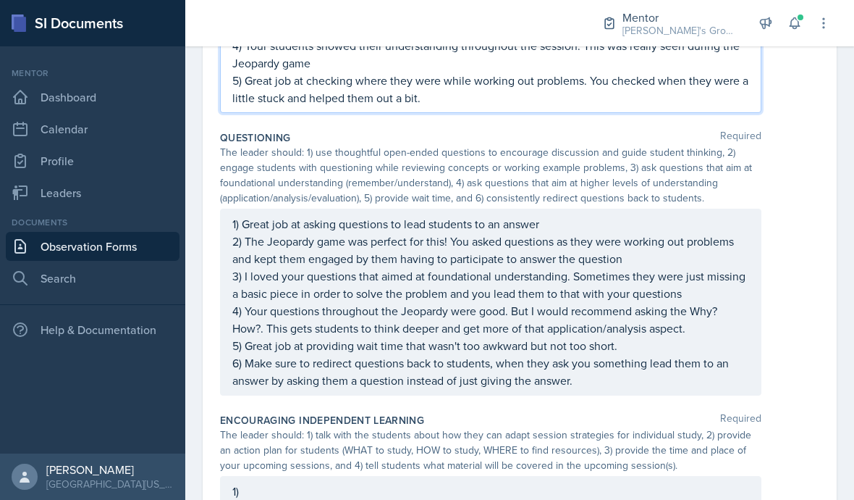
click at [703, 225] on div "1) Great job at asking questions to lead students to an answer 2) The Jeopardy …" at bounding box center [490, 302] width 517 height 174
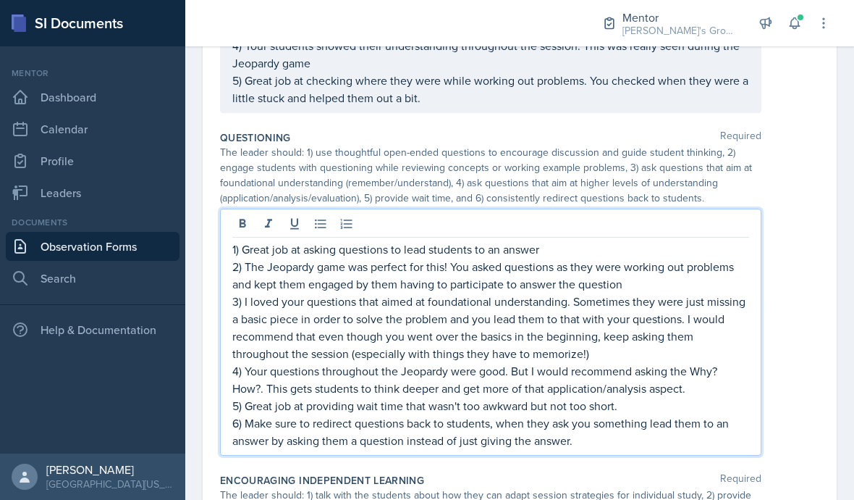
click at [713, 362] on p "4) Your questions throughout the Jeopardy were good. But I would recommend aski…" at bounding box center [490, 379] width 517 height 35
click at [678, 414] on p "6) Make sure to redirect questions back to students, when they ask you somethin…" at bounding box center [490, 431] width 517 height 35
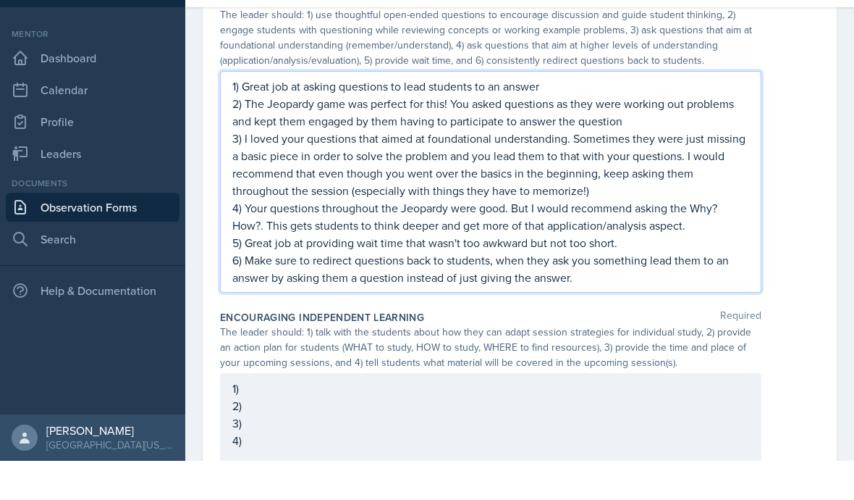
scroll to position [0, 0]
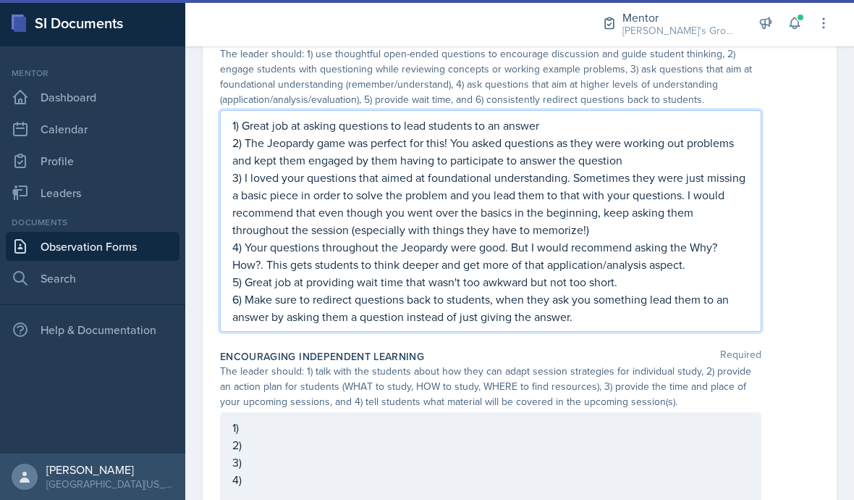
click at [795, 261] on div "1) Great job at asking questions to lead students to an answer 2) The Jeopardy …" at bounding box center [520, 221] width 600 height 222
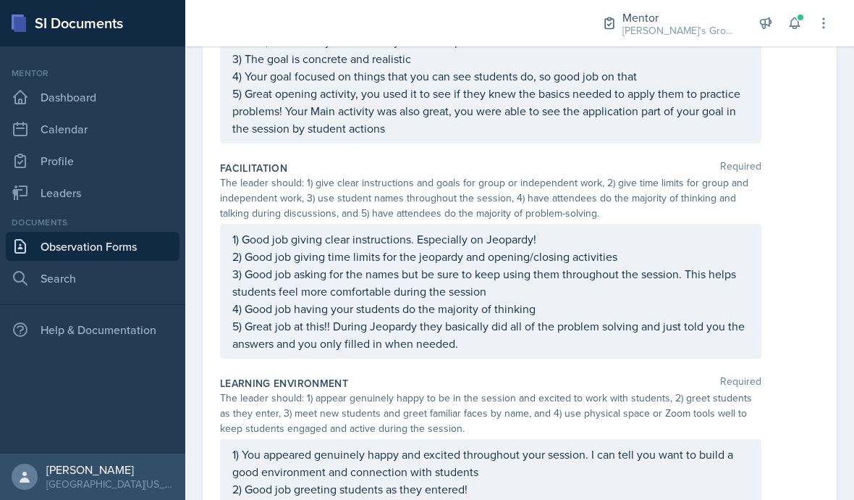
scroll to position [263, 0]
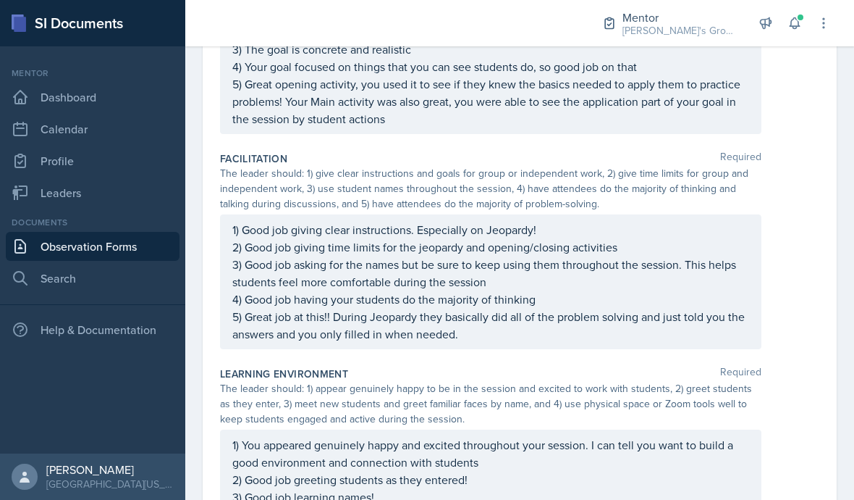
click at [649, 332] on div "1) Good job giving clear instructions. Especially on Jeopardy! 2) Good job givi…" at bounding box center [490, 282] width 517 height 122
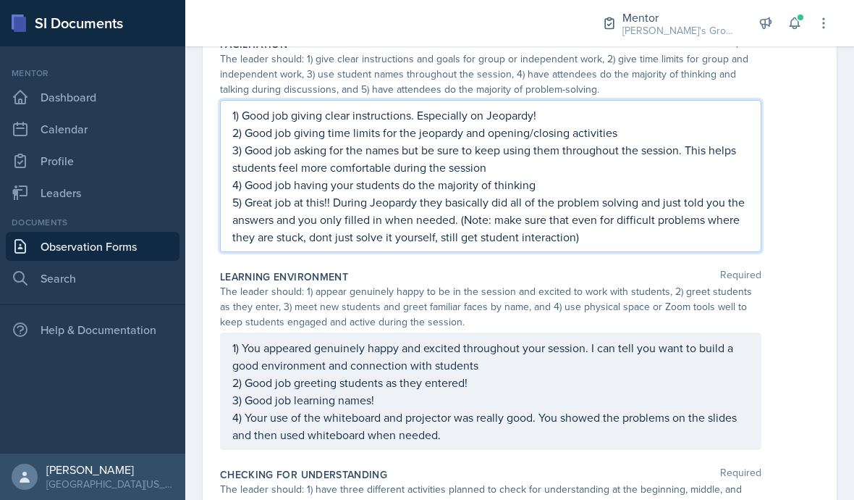
scroll to position [390, 0]
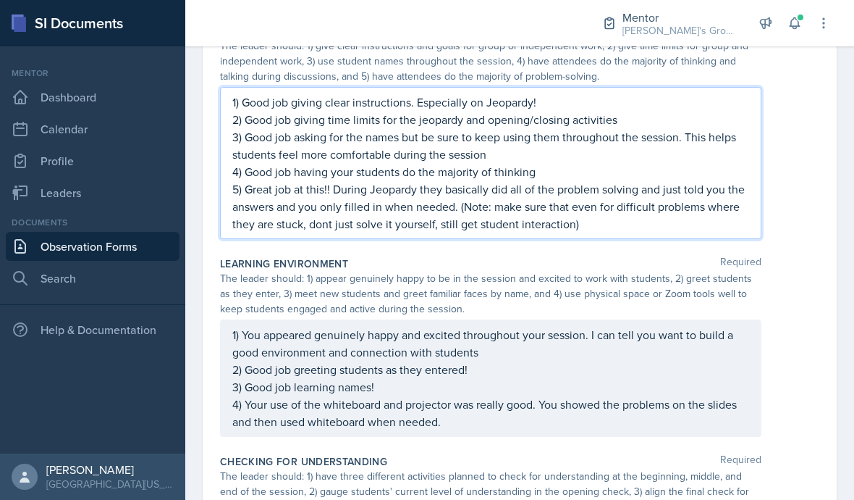
click at [777, 254] on div "Learning Environment Required The leader should: 1) appear genuinely happy to b…" at bounding box center [520, 350] width 600 height 198
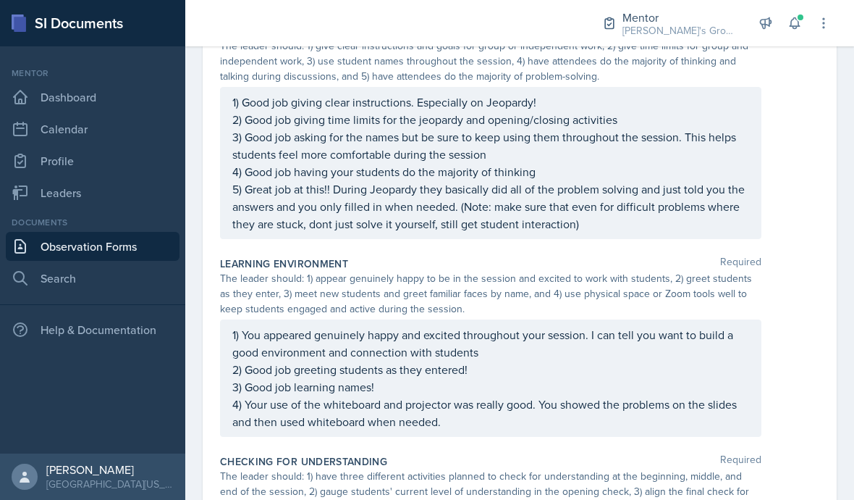
click at [760, 225] on div "1) Good job giving clear instructions. Especially on Jeopardy! 2) Good job givi…" at bounding box center [491, 163] width 542 height 152
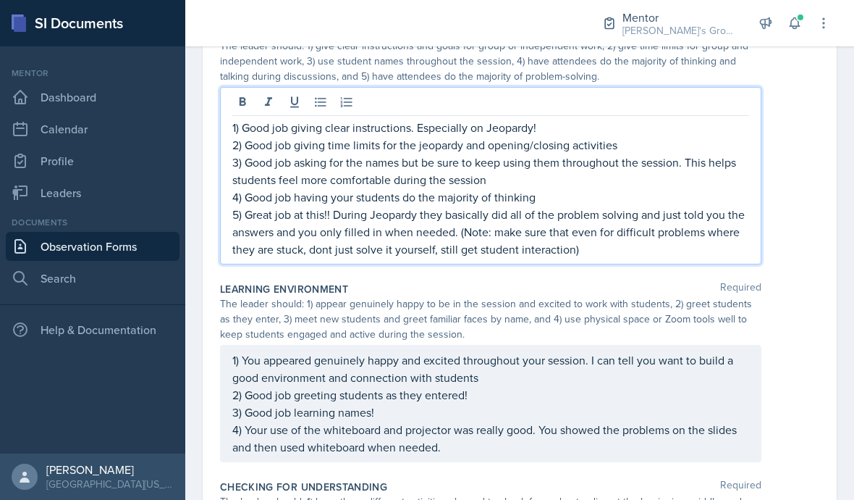
click at [776, 296] on div "The leader should: 1) appear genuinely happy to be in the session and excited t…" at bounding box center [520, 319] width 600 height 46
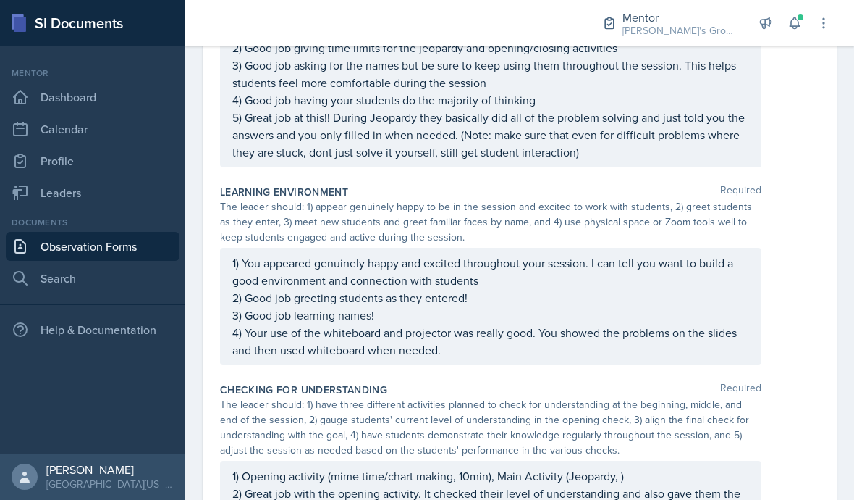
scroll to position [461, 0]
click at [634, 356] on p "4) Your use of the whiteboard and projector was really good. You showed the pro…" at bounding box center [490, 342] width 517 height 35
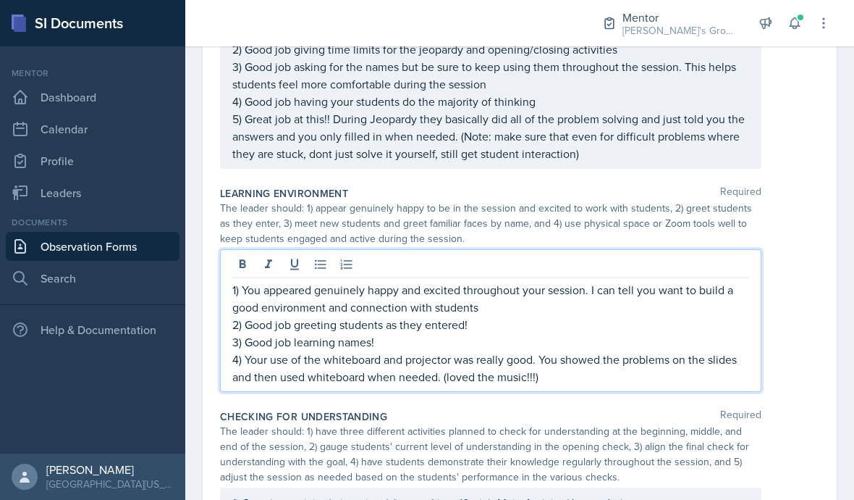
click at [810, 334] on div "1) You appeared genuinely happy and excited throughout your session. I can tell…" at bounding box center [520, 320] width 600 height 143
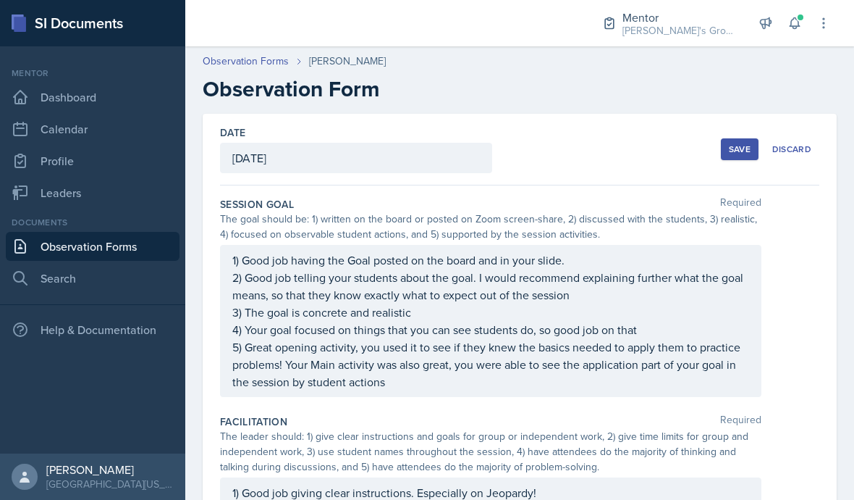
scroll to position [156, 0]
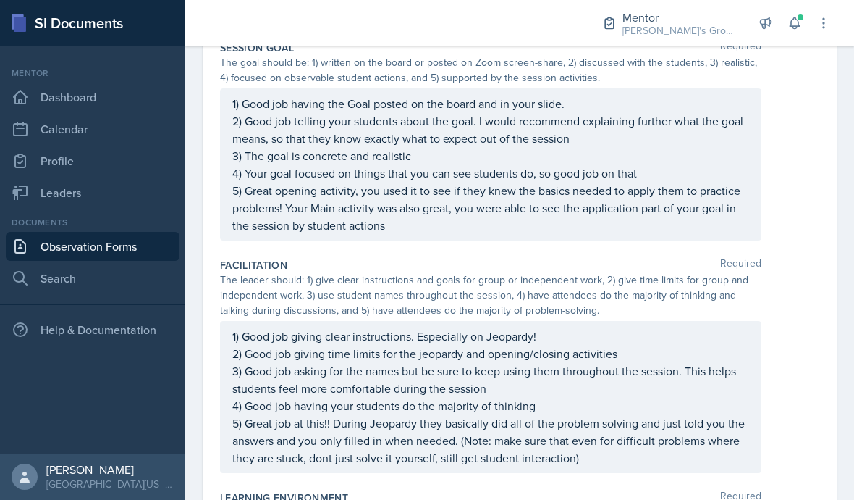
click at [562, 362] on p "3) Good job asking for the names but be sure to keep using them throughout the …" at bounding box center [490, 379] width 517 height 35
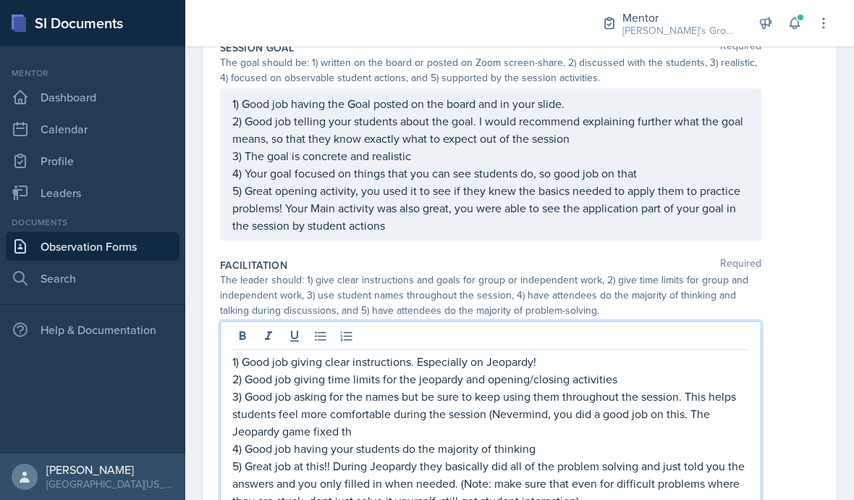
click at [429, 370] on p "2) Good job giving time limits for the jeopardy and opening/closing activities" at bounding box center [490, 378] width 517 height 17
click at [432, 387] on p "3) Good job asking for the names but be sure to keep using them throughout the …" at bounding box center [490, 413] width 517 height 52
click at [446, 387] on p "3) Good job asking for the names but be sure to keep using them throughout the …" at bounding box center [490, 413] width 517 height 52
click at [718, 387] on p "3) Good job asking for the names but be sure to keep using them throughout the …" at bounding box center [490, 413] width 517 height 52
click at [696, 387] on p "3) Good job asking for the names but be sure to keep using them throughout the …" at bounding box center [490, 413] width 517 height 52
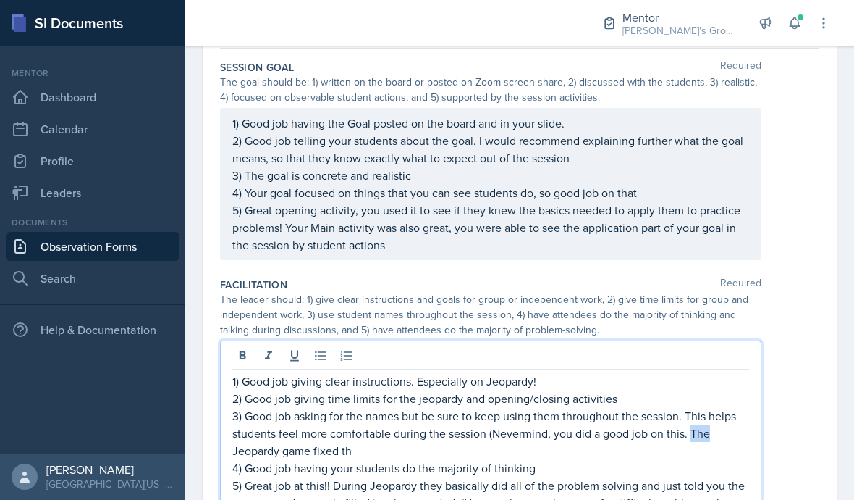
scroll to position [135, 0]
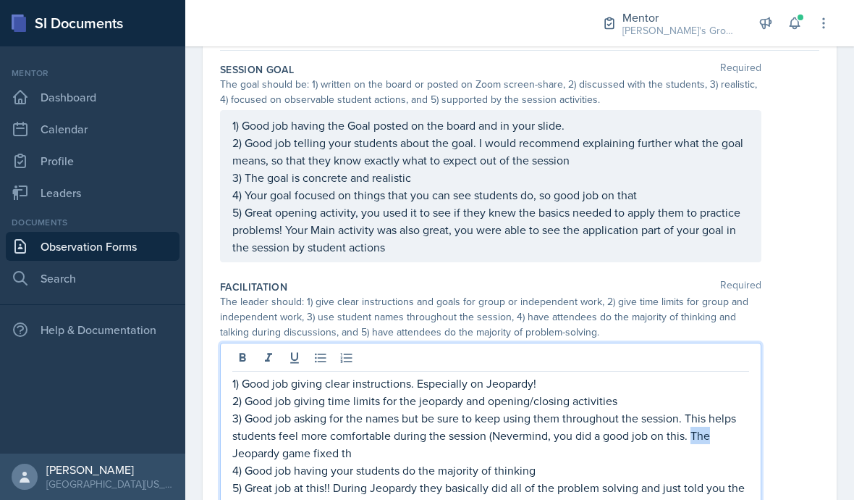
click at [703, 409] on p "3) Good job asking for the names but be sure to keep using them throughout the …" at bounding box center [490, 435] width 517 height 52
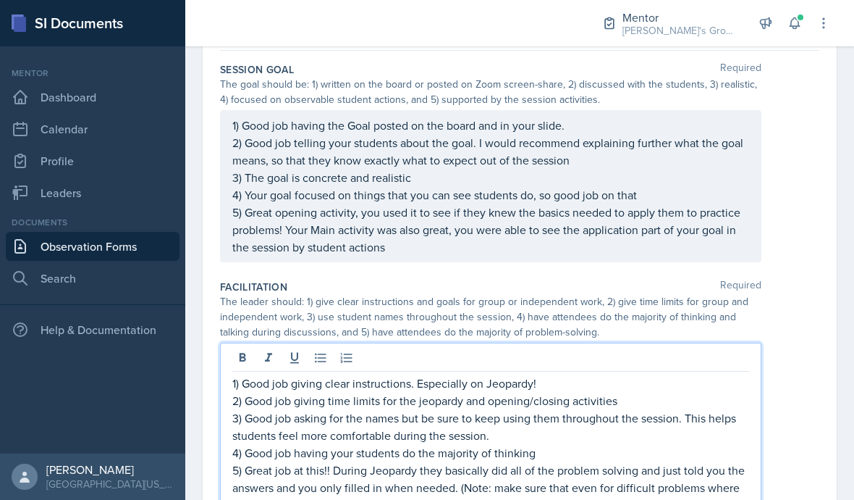
click at [782, 187] on div "1) Good job having the Goal posted on the board and in your slide. 2) Good job …" at bounding box center [520, 186] width 600 height 152
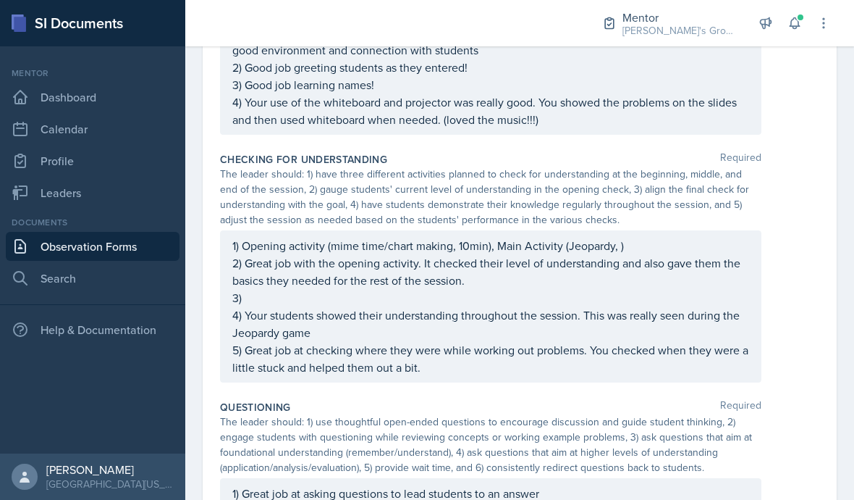
scroll to position [694, 0]
click at [669, 235] on div "1) Opening activity (mime time/chart making, 10min), Main Activity (Jeopardy, )…" at bounding box center [490, 304] width 517 height 139
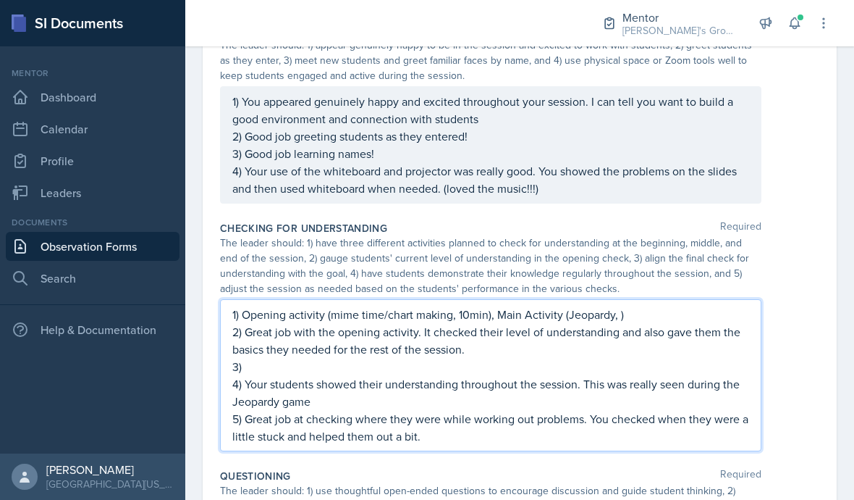
scroll to position [627, 0]
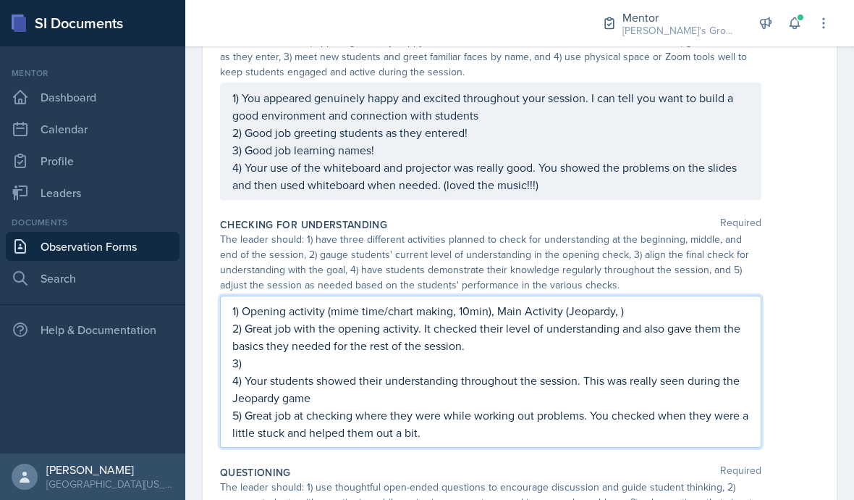
click at [796, 232] on div "The leader should: 1) have three different activities planned to check for unde…" at bounding box center [520, 262] width 600 height 61
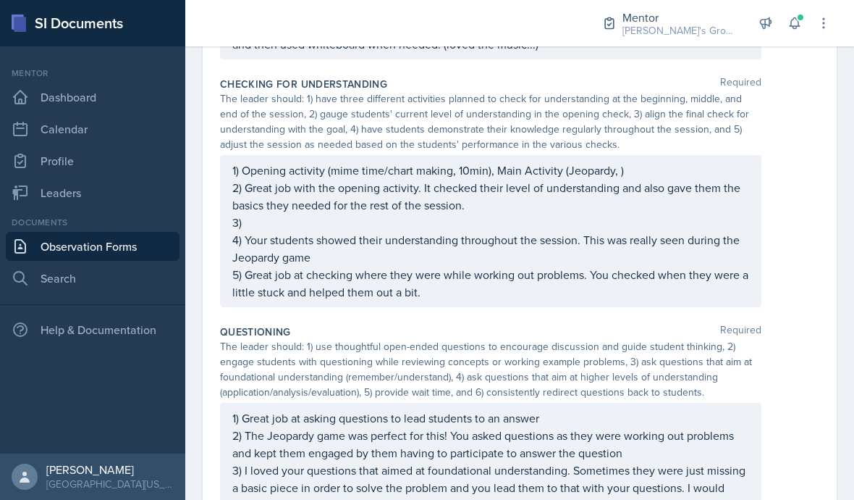
scroll to position [768, 0]
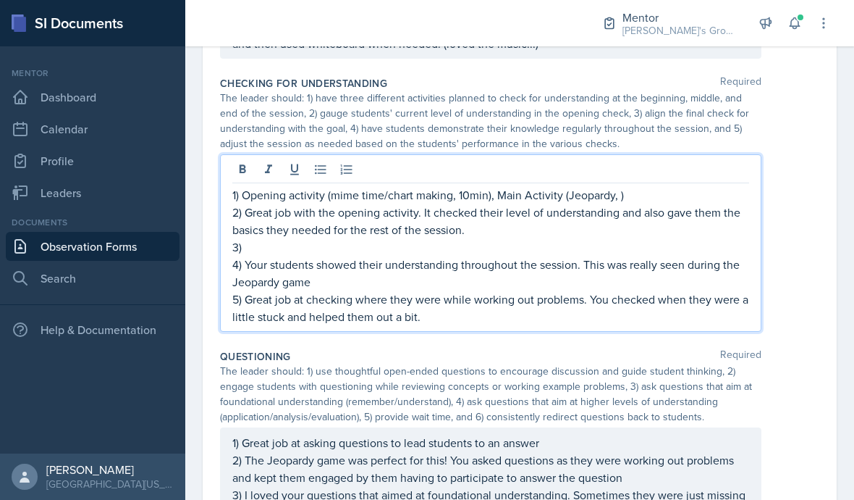
drag, startPoint x: 618, startPoint y: 110, endPoint x: 621, endPoint y: 129, distance: 19.2
click at [618, 154] on div "1) Opening activity (mime time/chart making, 10min), Main Activity (Jeopardy, )…" at bounding box center [491, 242] width 542 height 177
click at [702, 186] on p "1) Opening activity (mime time/chart making, 10min), Main Activity (Jeopardy, 4…" at bounding box center [490, 194] width 517 height 17
click at [447, 238] on p "3)" at bounding box center [490, 246] width 517 height 17
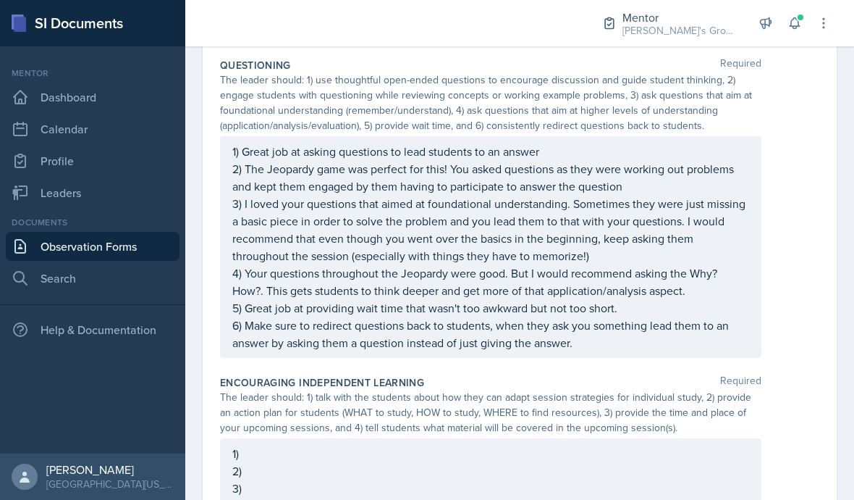
scroll to position [1077, 0]
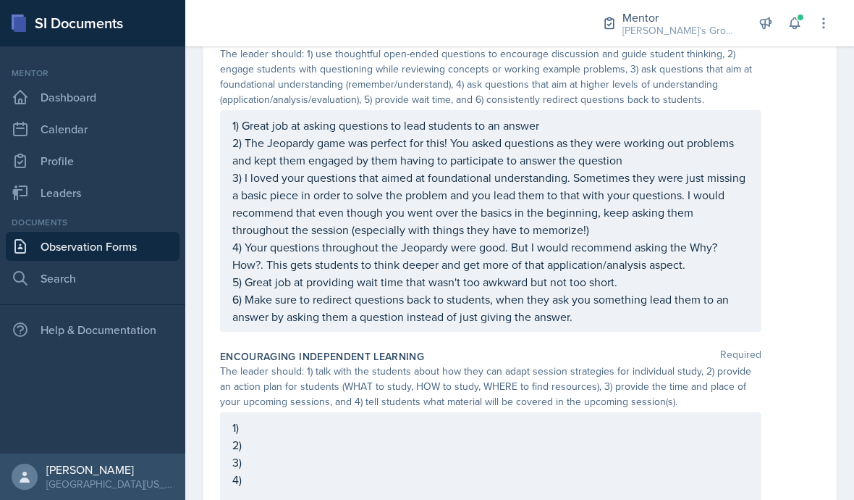
click at [476, 412] on div "1) 2) 3) 4)" at bounding box center [491, 458] width 542 height 93
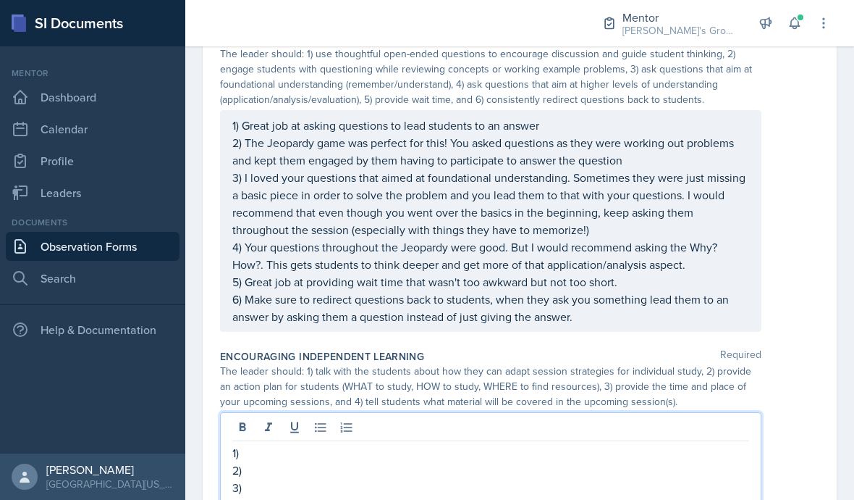
click at [456, 444] on p "1)" at bounding box center [490, 452] width 517 height 17
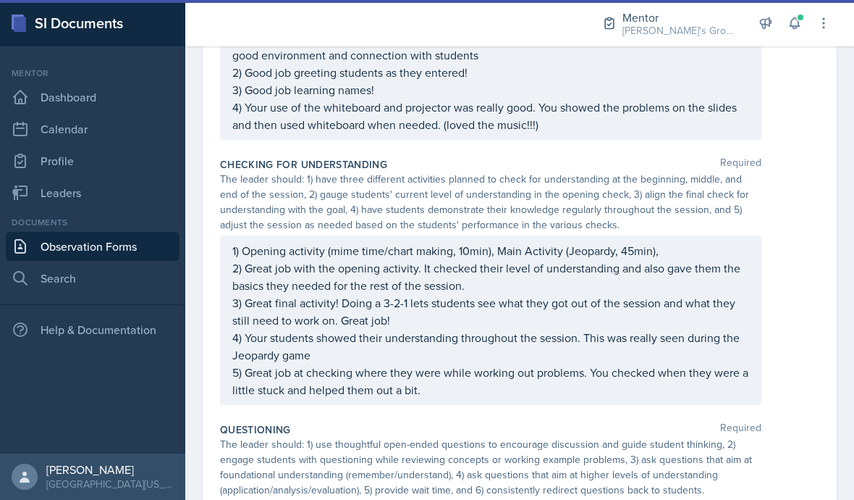
scroll to position [692, 0]
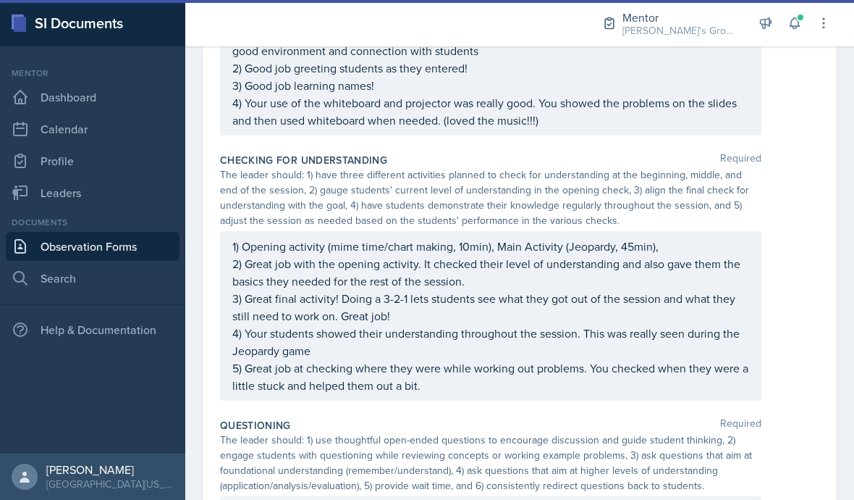
click at [633, 290] on p "3) Great final activity! Doing a 3-2-1 lets students see what they got out of t…" at bounding box center [490, 307] width 517 height 35
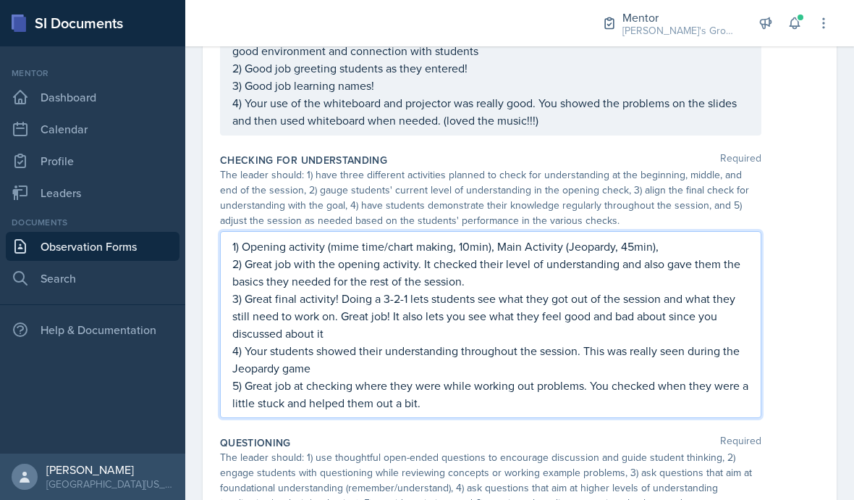
click at [760, 334] on div "1) Opening activity (mime time/chart making, 10min), Main Activity (Jeopardy, 4…" at bounding box center [491, 324] width 542 height 187
click at [778, 304] on div "1) Opening activity (mime time/chart making, 10min), Main Activity (Jeopardy, 4…" at bounding box center [520, 324] width 600 height 187
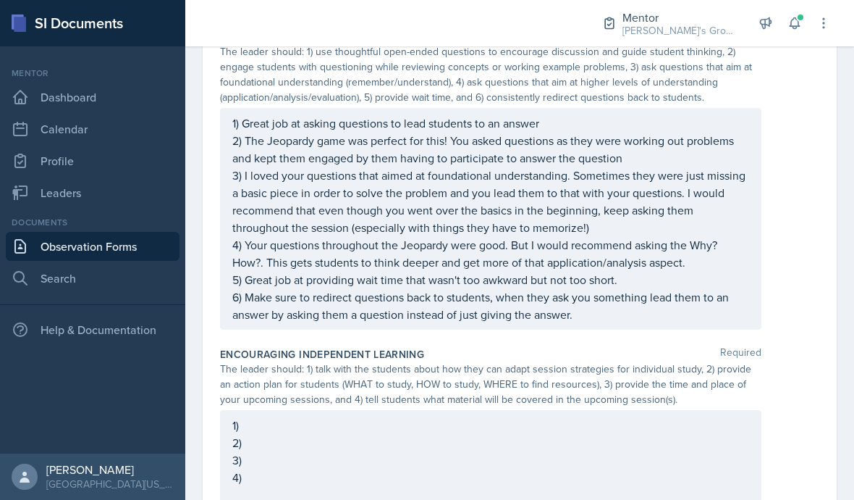
scroll to position [1095, 0]
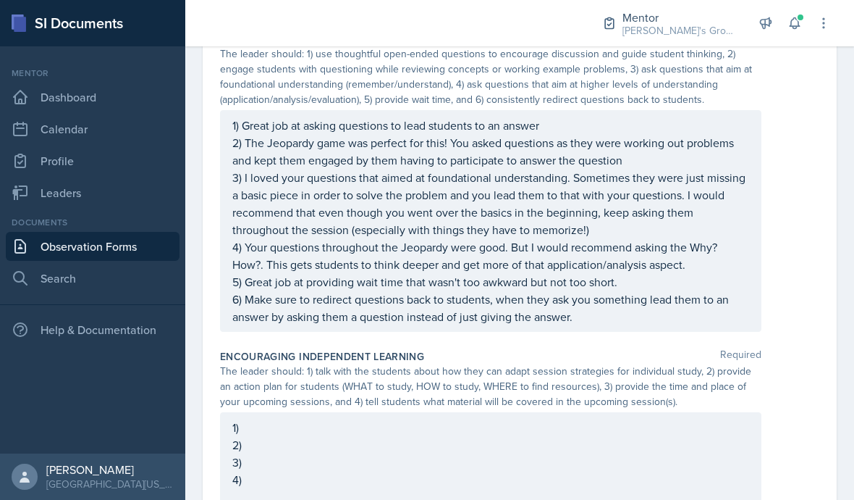
click at [423, 412] on div "1) 2) 3) 4)" at bounding box center [491, 458] width 542 height 93
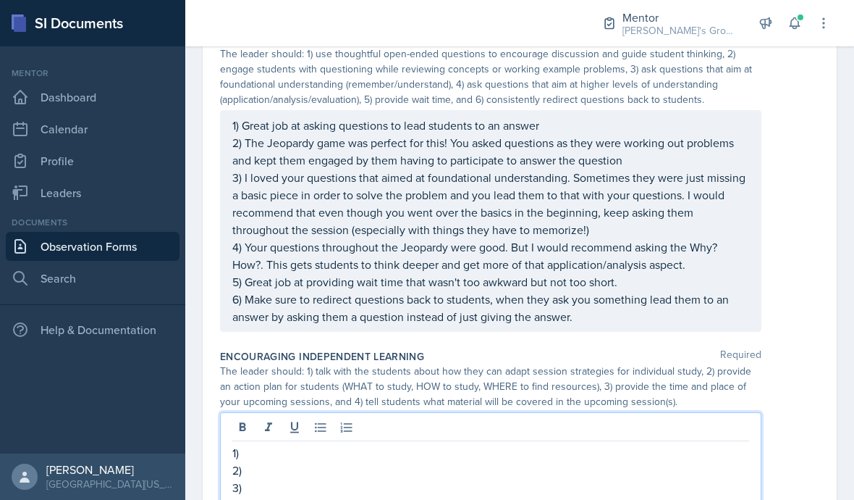
click at [385, 444] on p "1)" at bounding box center [490, 452] width 517 height 17
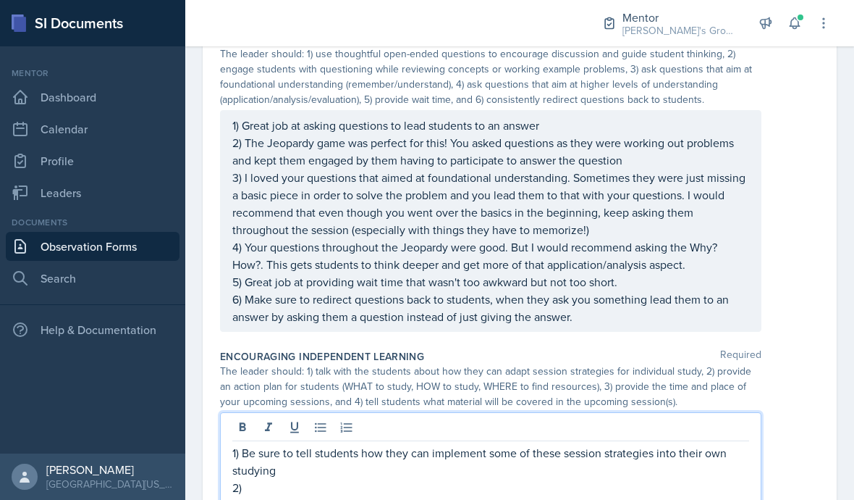
click at [480, 479] on p "2)" at bounding box center [490, 487] width 517 height 17
click at [422, 444] on p "1) Be sure to tell students how they can implement some of these session strate…" at bounding box center [490, 461] width 517 height 35
click at [513, 444] on p "1) Be sure to tell students how they can implement some of these session strate…" at bounding box center [490, 461] width 517 height 35
click at [427, 496] on p "3)" at bounding box center [490, 504] width 517 height 17
click at [396, 496] on p "3)" at bounding box center [490, 504] width 517 height 17
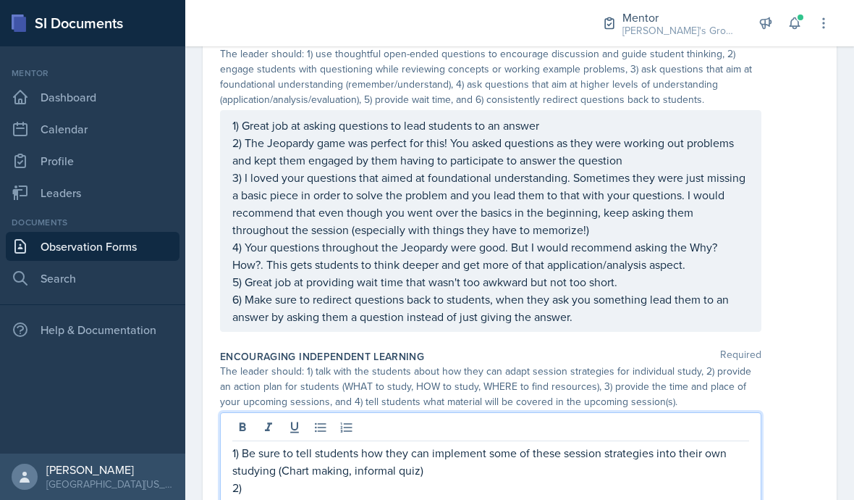
click at [389, 479] on p "2)" at bounding box center [490, 487] width 517 height 17
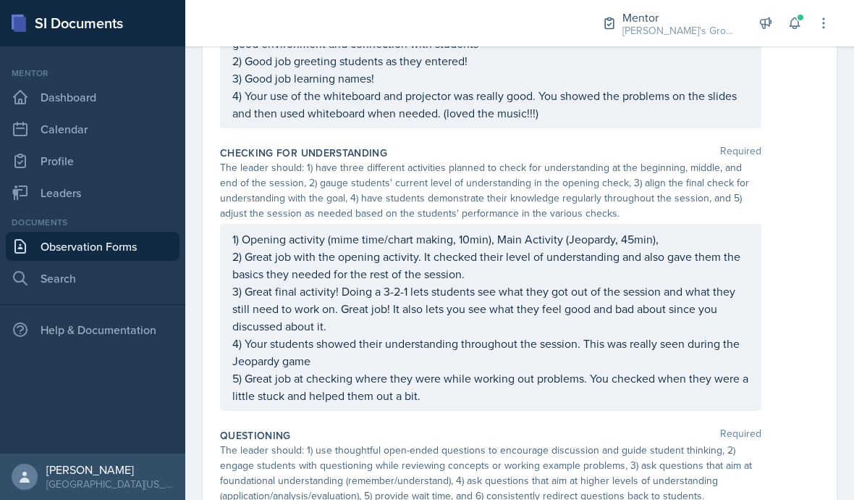
scroll to position [695, 0]
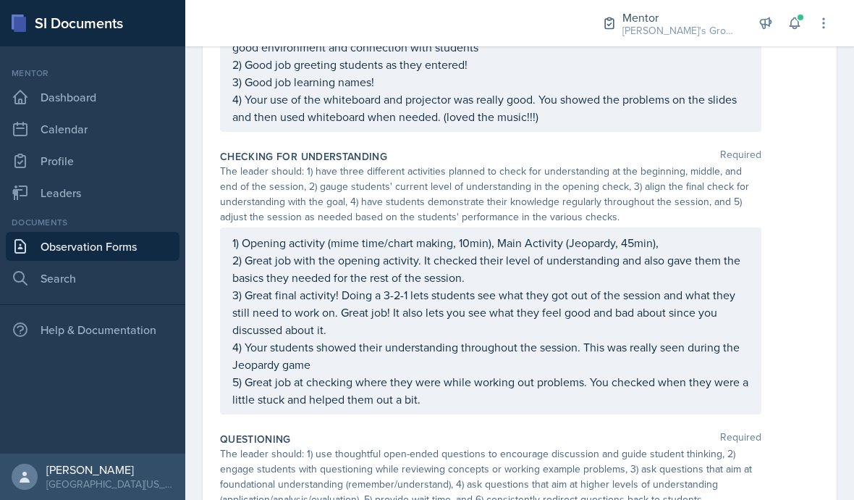
click at [690, 227] on div "1) Opening activity (mime time/chart making, 10min), Main Activity (Jeopardy, 4…" at bounding box center [491, 320] width 542 height 187
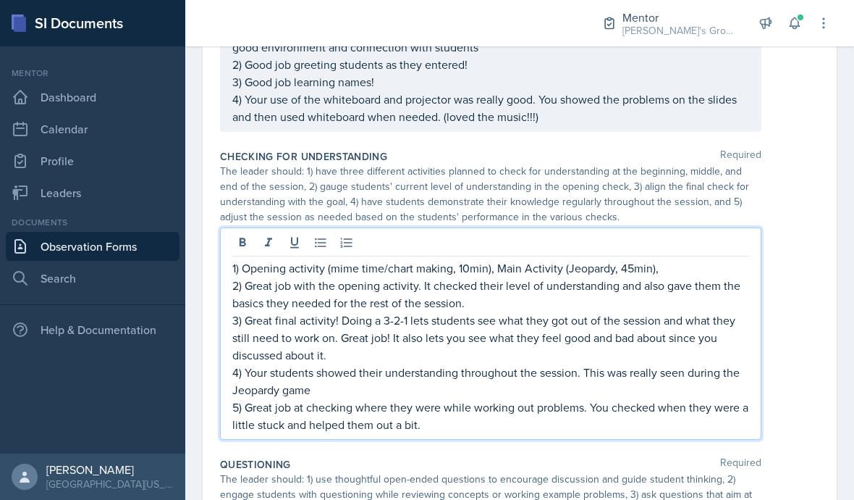
click at [679, 259] on p "1) Opening activity (mime time/chart making, 10min), Main Activity (Jeopardy, 4…" at bounding box center [490, 267] width 517 height 17
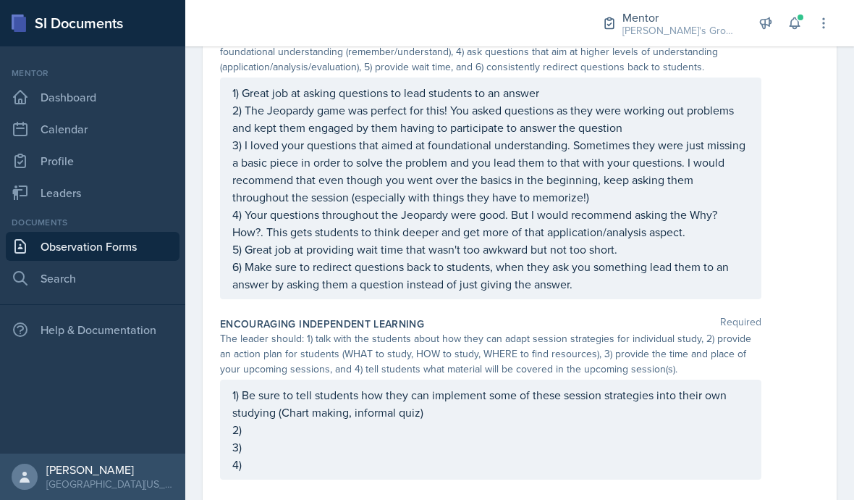
scroll to position [1119, 0]
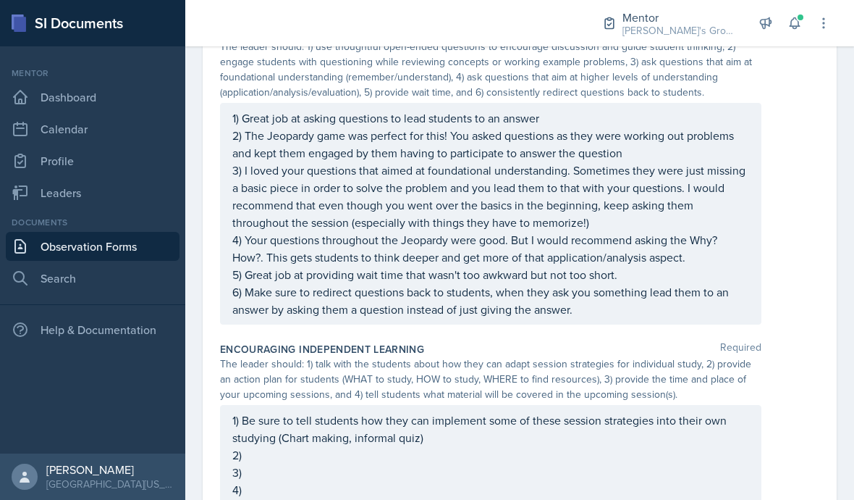
click at [488, 411] on div "1) Be sure to tell students how they can implement some of these session strate…" at bounding box center [490, 454] width 517 height 87
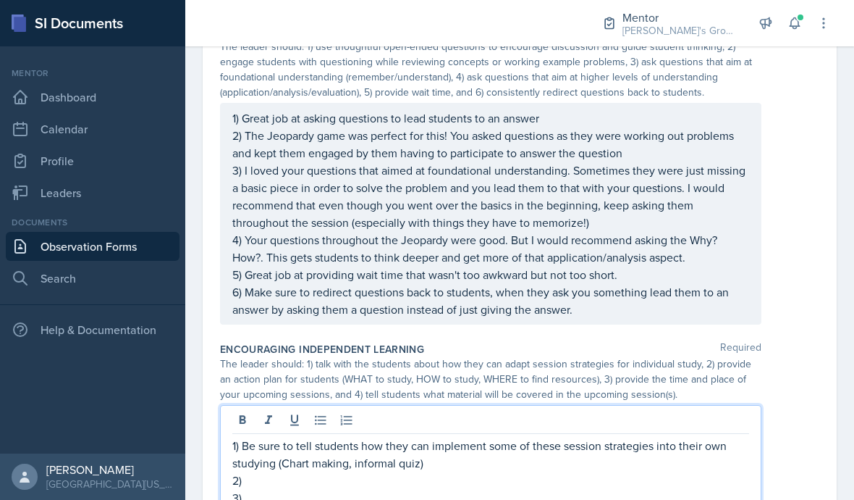
click at [328, 471] on p "2)" at bounding box center [490, 479] width 517 height 17
click at [483, 471] on p "2)" at bounding box center [490, 479] width 517 height 17
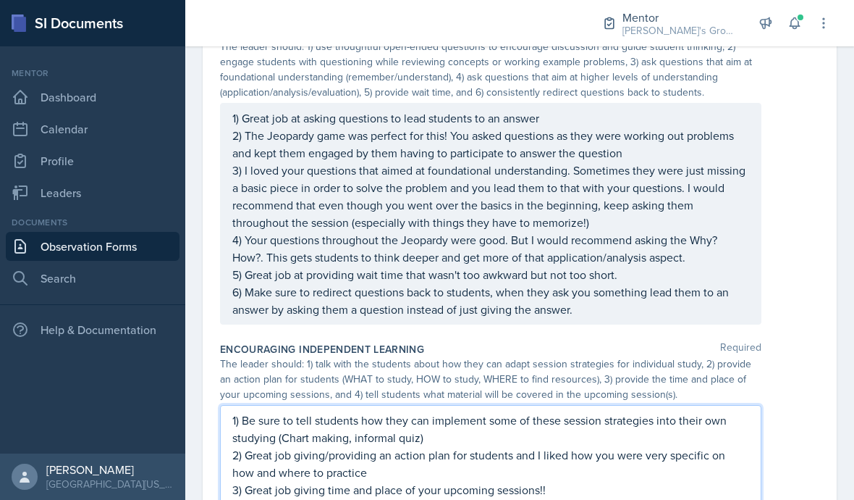
click at [778, 442] on div "1) Be sure to tell students how they can implement some of these session strate…" at bounding box center [520, 463] width 600 height 117
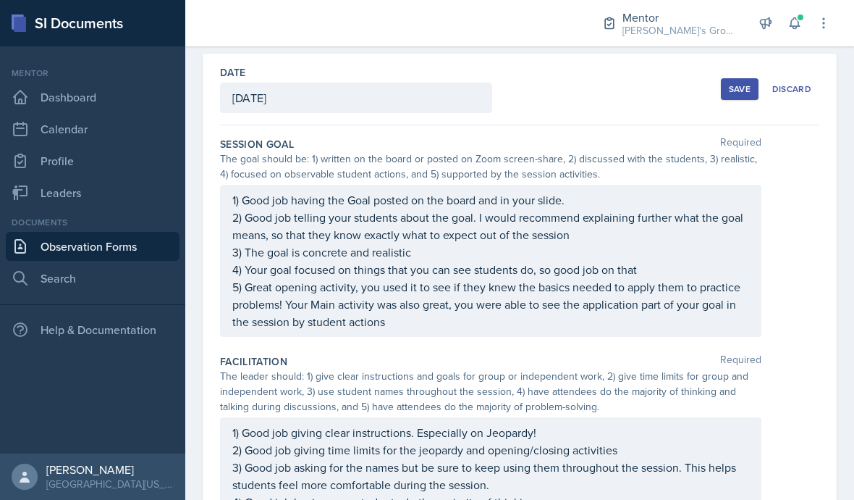
scroll to position [59, 0]
click at [783, 284] on div "Session Goal Required The goal should be: 1) written on the board or posted on …" at bounding box center [520, 240] width 600 height 217
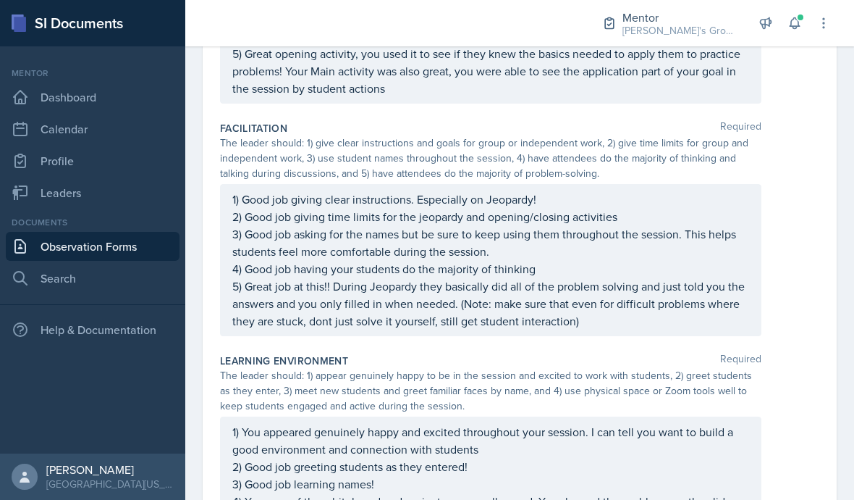
scroll to position [295, 0]
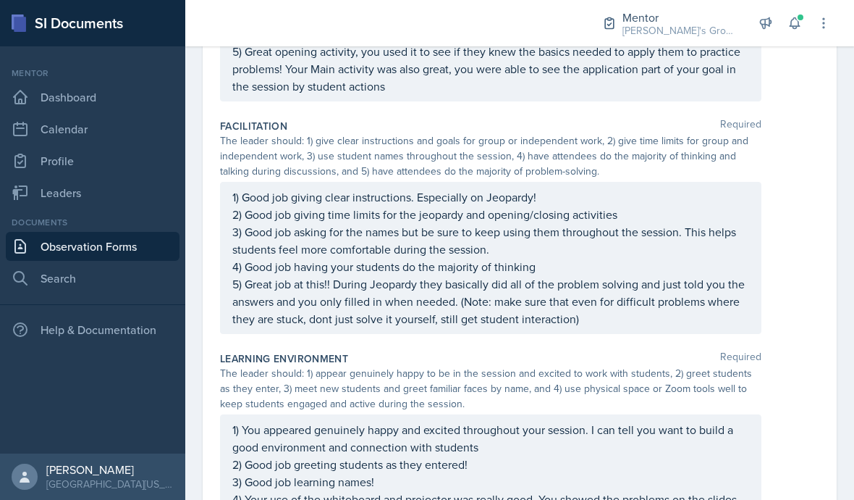
click at [791, 233] on div "1) Good job giving clear instructions. Especially on Jeopardy! 2) Good job givi…" at bounding box center [520, 258] width 600 height 152
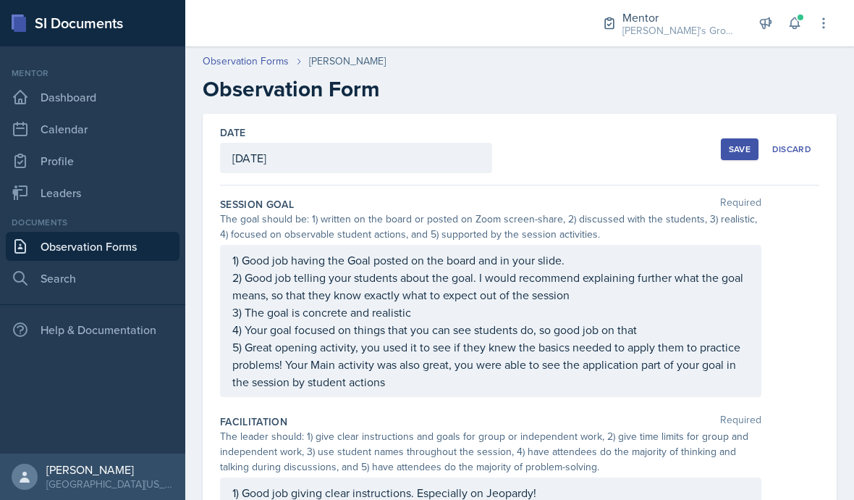
scroll to position [-1, 0]
click at [746, 143] on div "Save" at bounding box center [740, 149] width 22 height 12
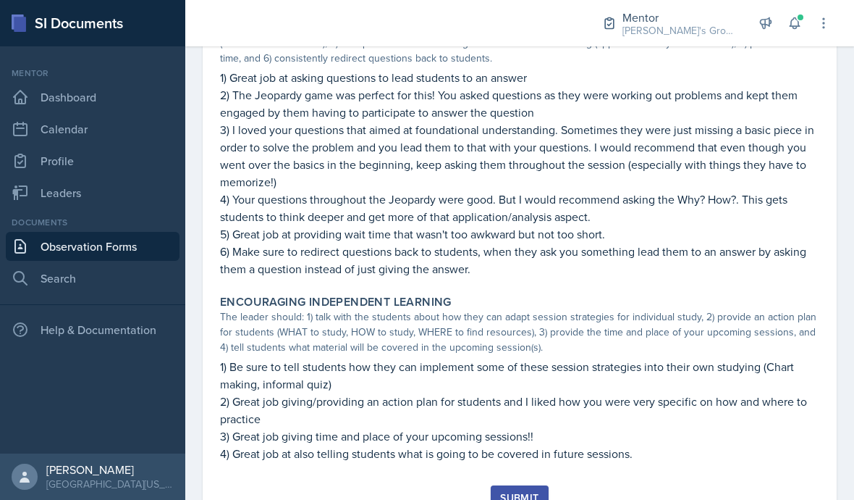
scroll to position [1023, 0]
click at [531, 492] on div "Submit" at bounding box center [519, 498] width 38 height 12
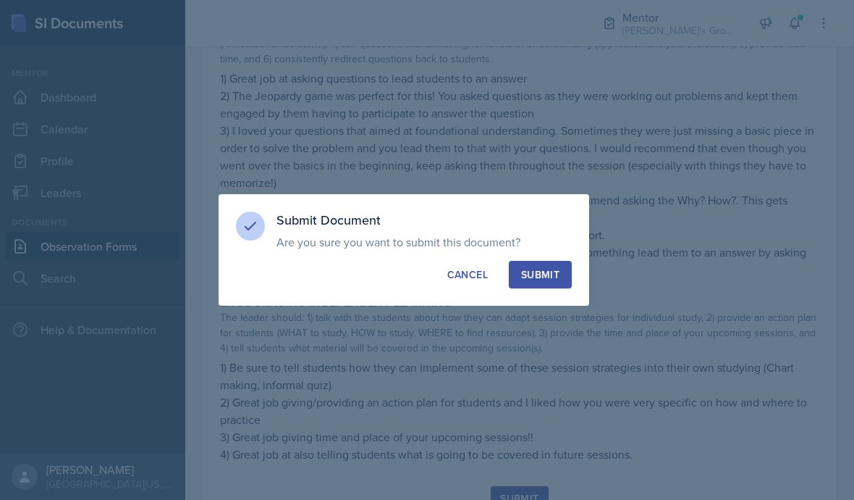
click at [539, 279] on div "Submit" at bounding box center [540, 274] width 38 height 14
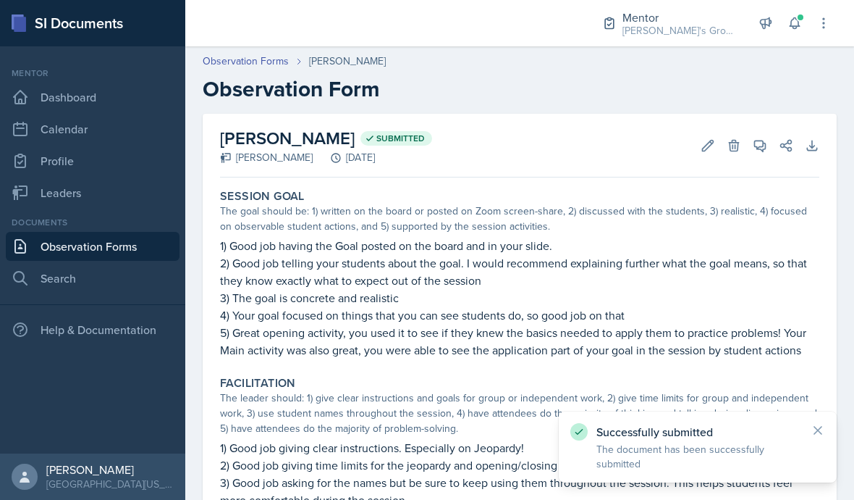
scroll to position [0, 0]
